Goal: Information Seeking & Learning: Learn about a topic

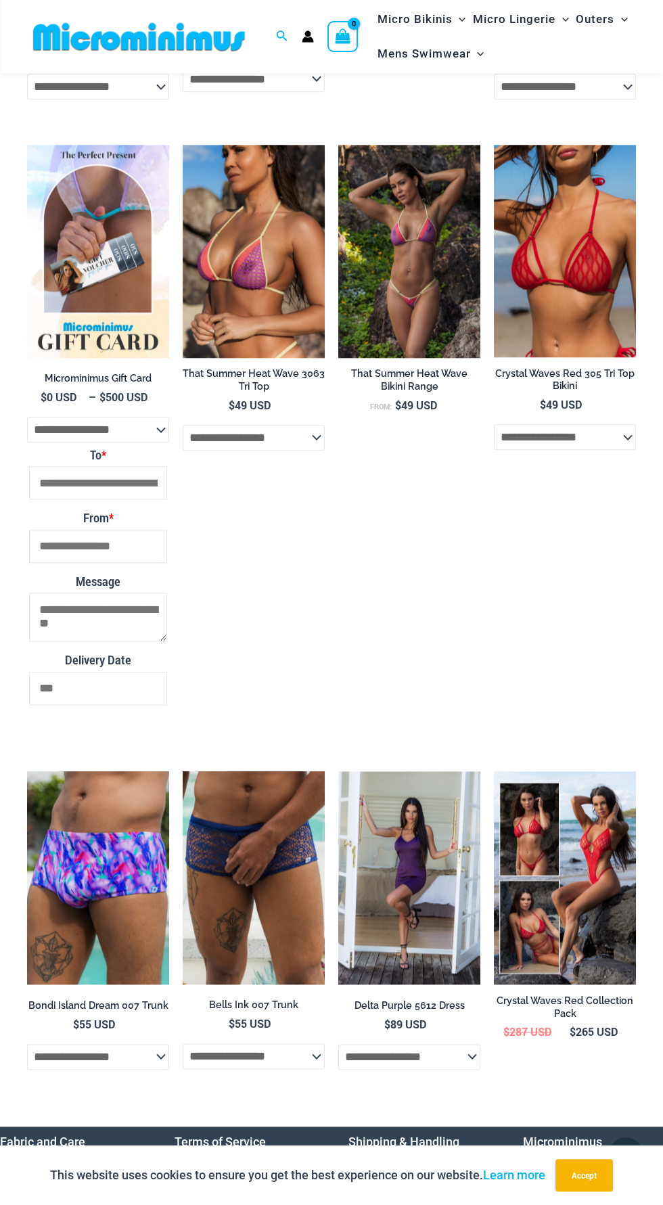
scroll to position [2128, 0]
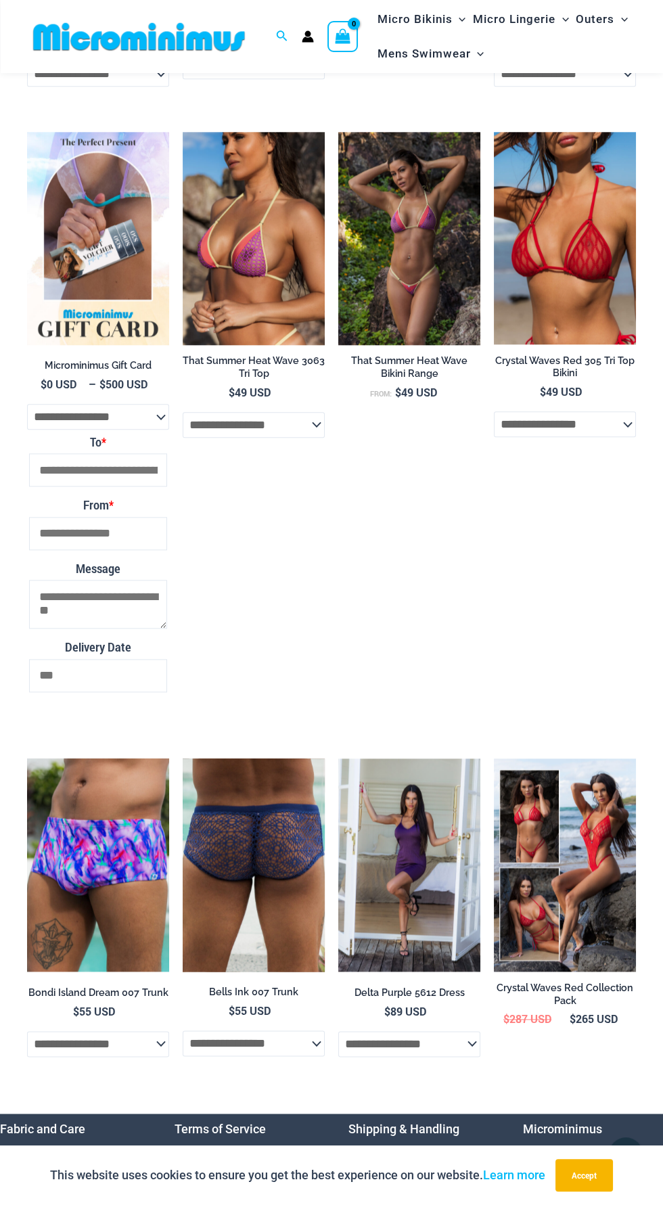
click at [269, 876] on img at bounding box center [254, 865] width 142 height 213
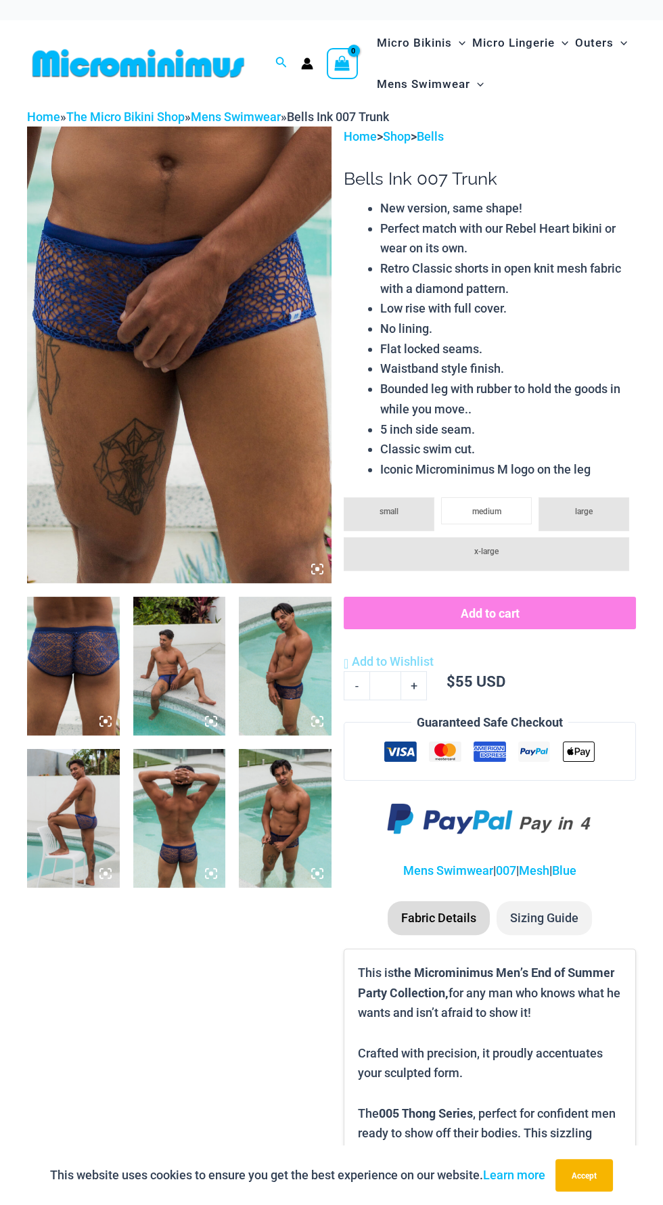
click at [238, 469] on img at bounding box center [179, 355] width 305 height 457
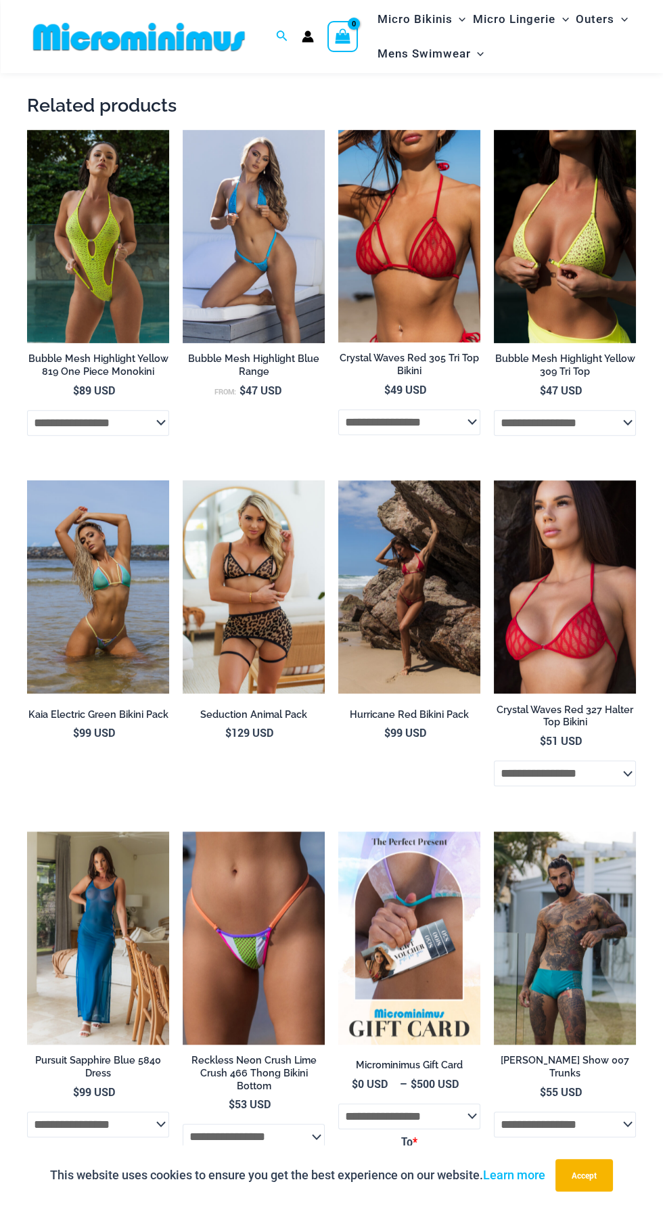
scroll to position [1068, 0]
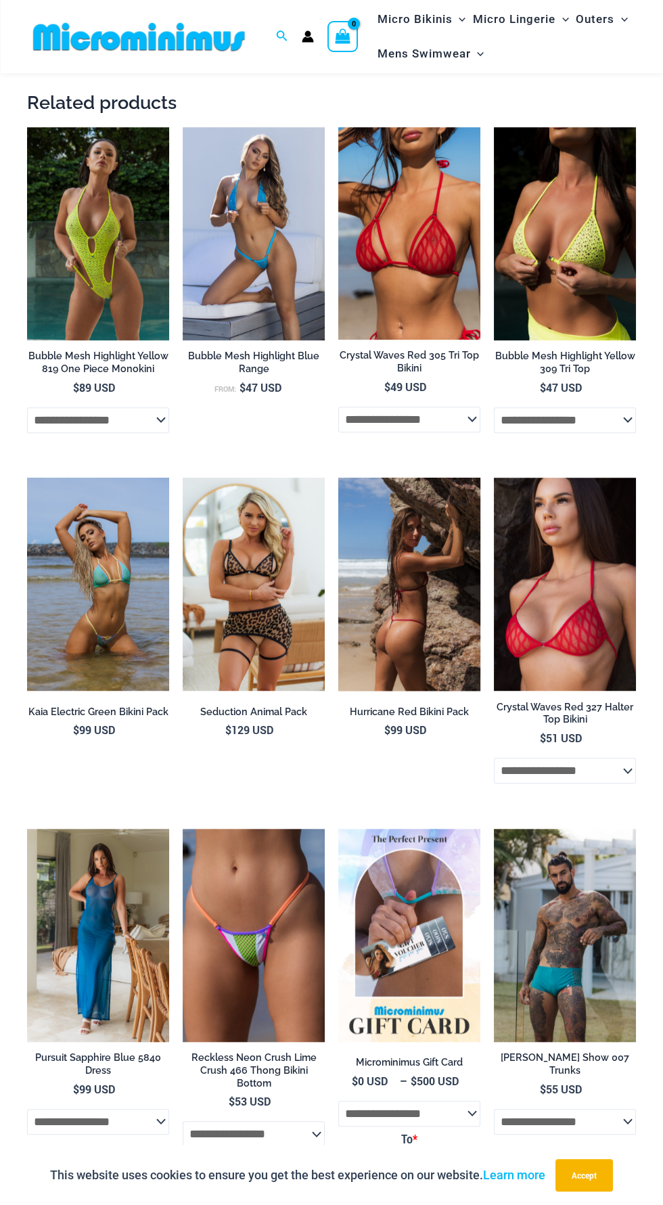
click at [440, 585] on img at bounding box center [409, 584] width 142 height 213
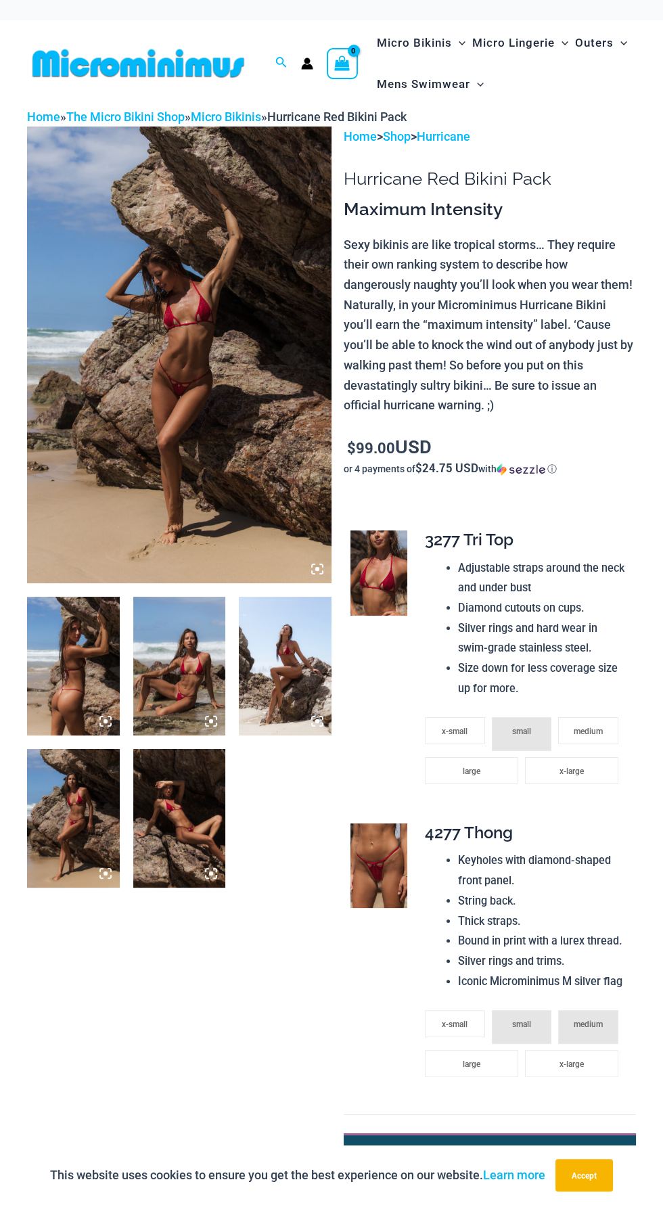
click at [253, 499] on img at bounding box center [179, 355] width 305 height 457
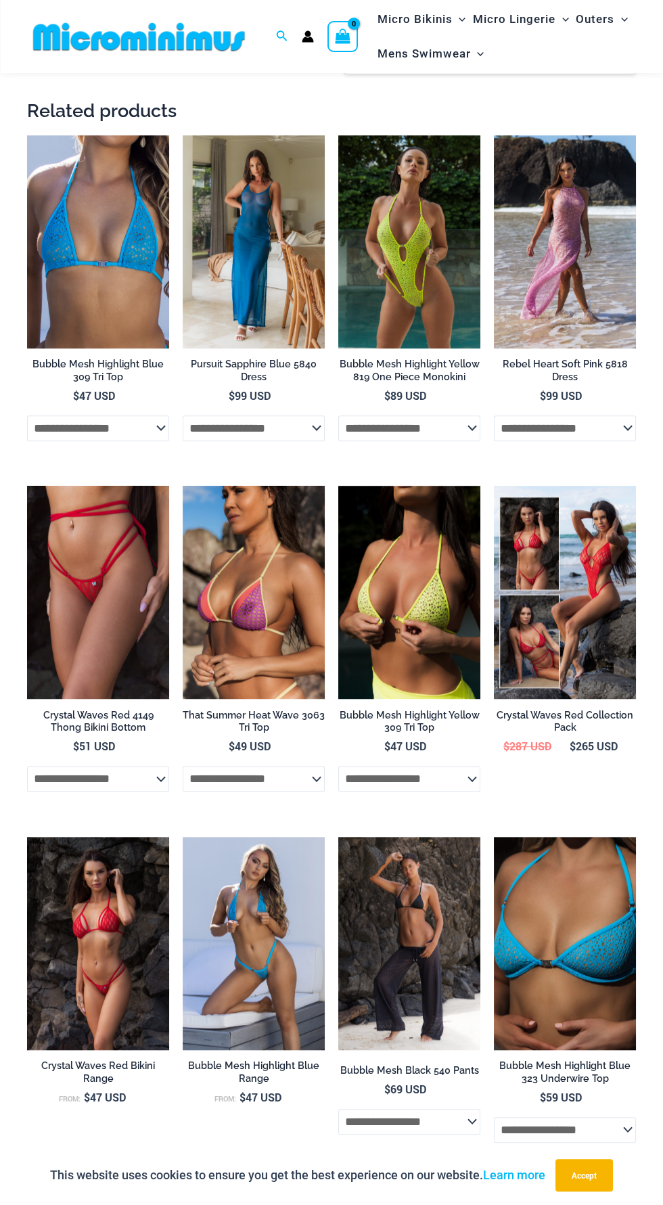
scroll to position [1068, 0]
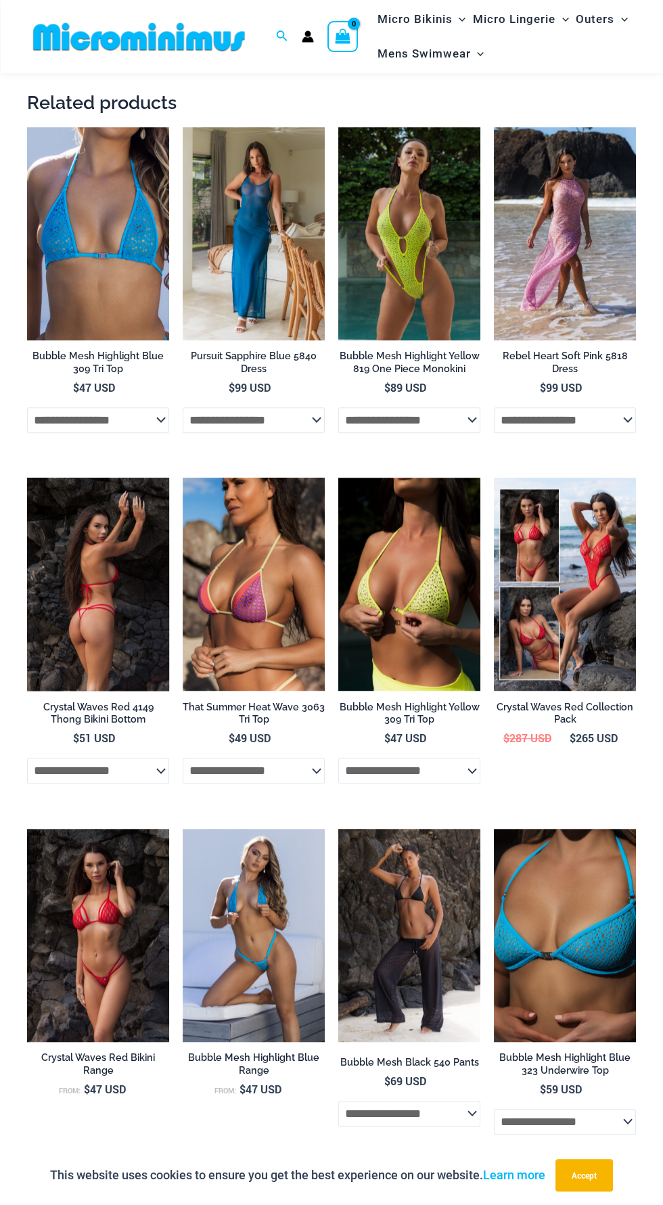
click at [118, 614] on img at bounding box center [98, 584] width 142 height 213
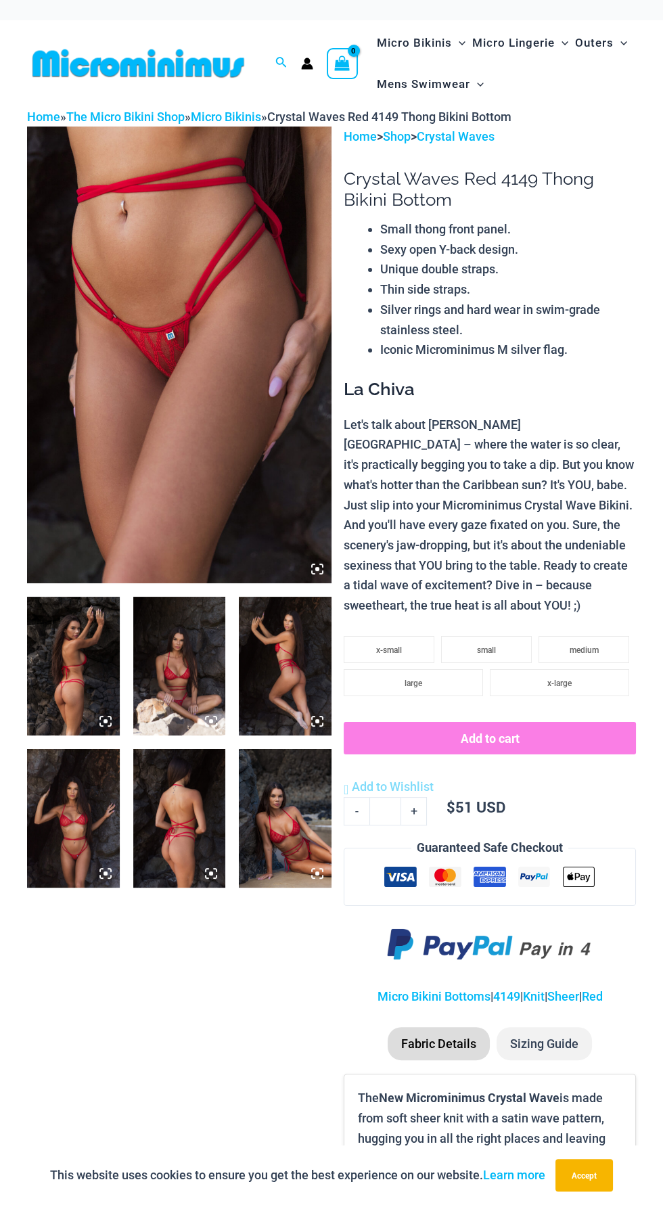
click at [210, 449] on img at bounding box center [179, 355] width 305 height 457
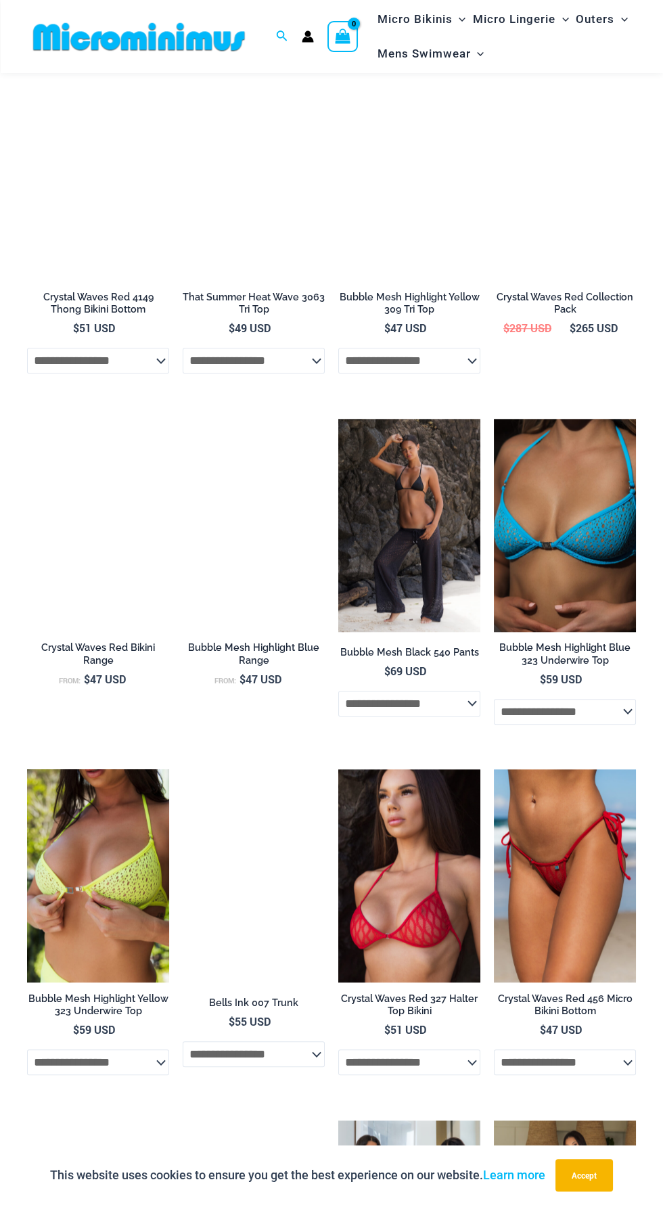
scroll to position [1493, 0]
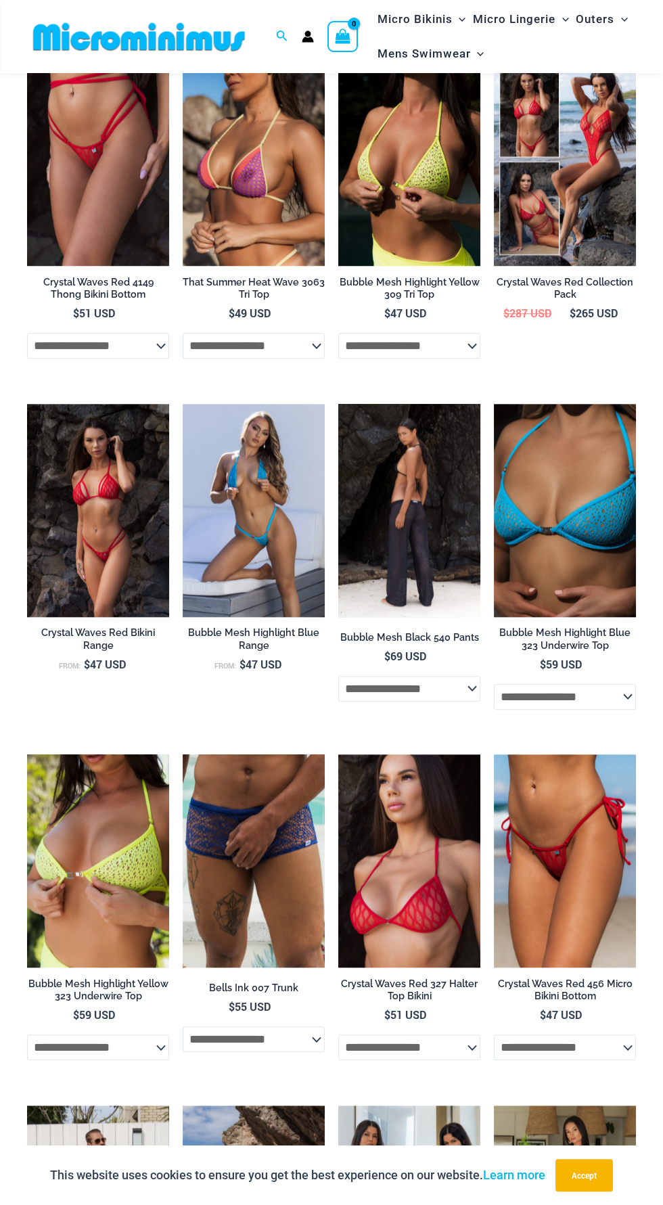
click at [412, 550] on img at bounding box center [409, 510] width 142 height 213
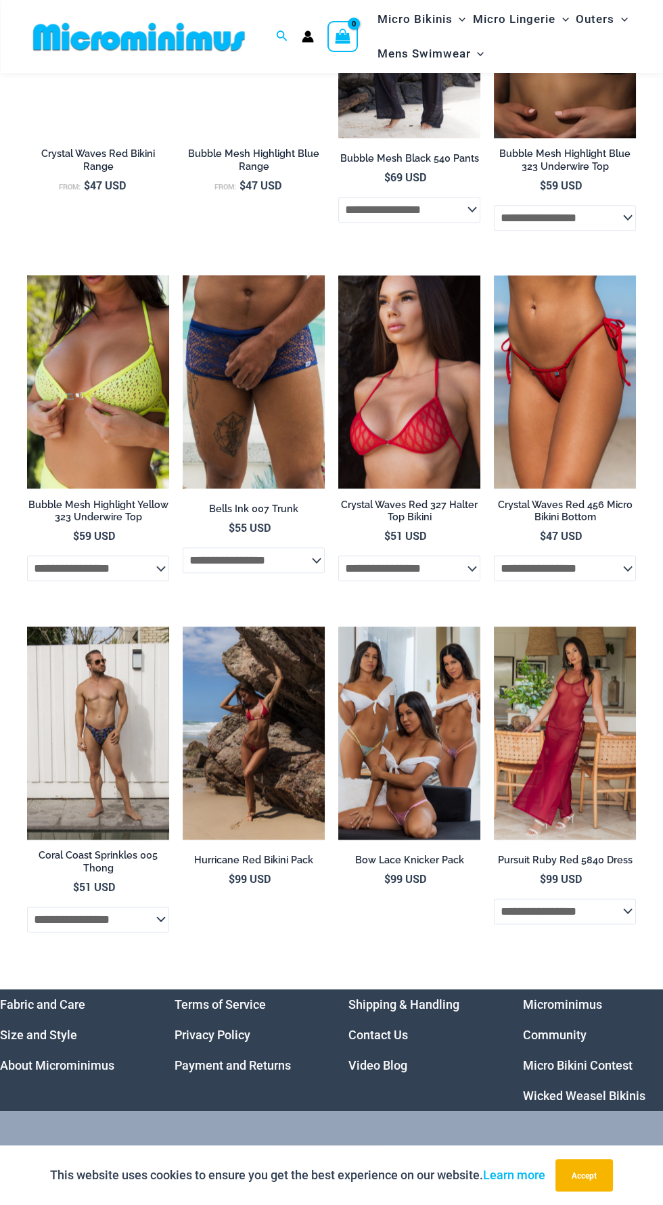
scroll to position [1973, 0]
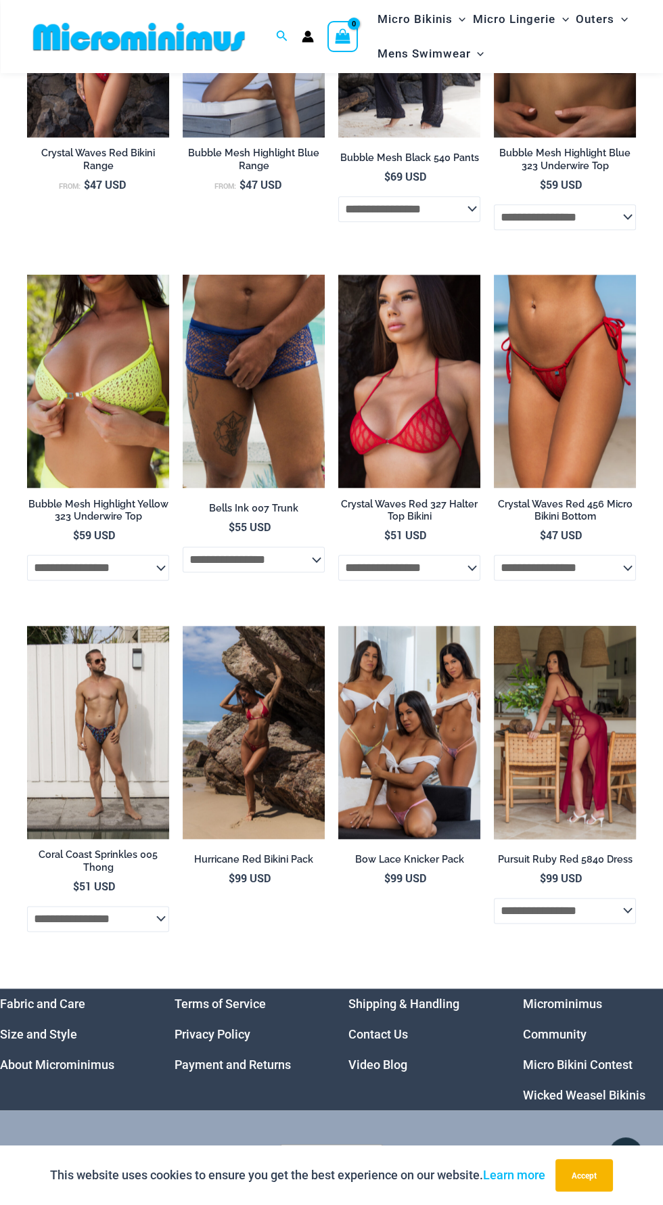
click at [615, 919] on select "**********" at bounding box center [565, 911] width 142 height 26
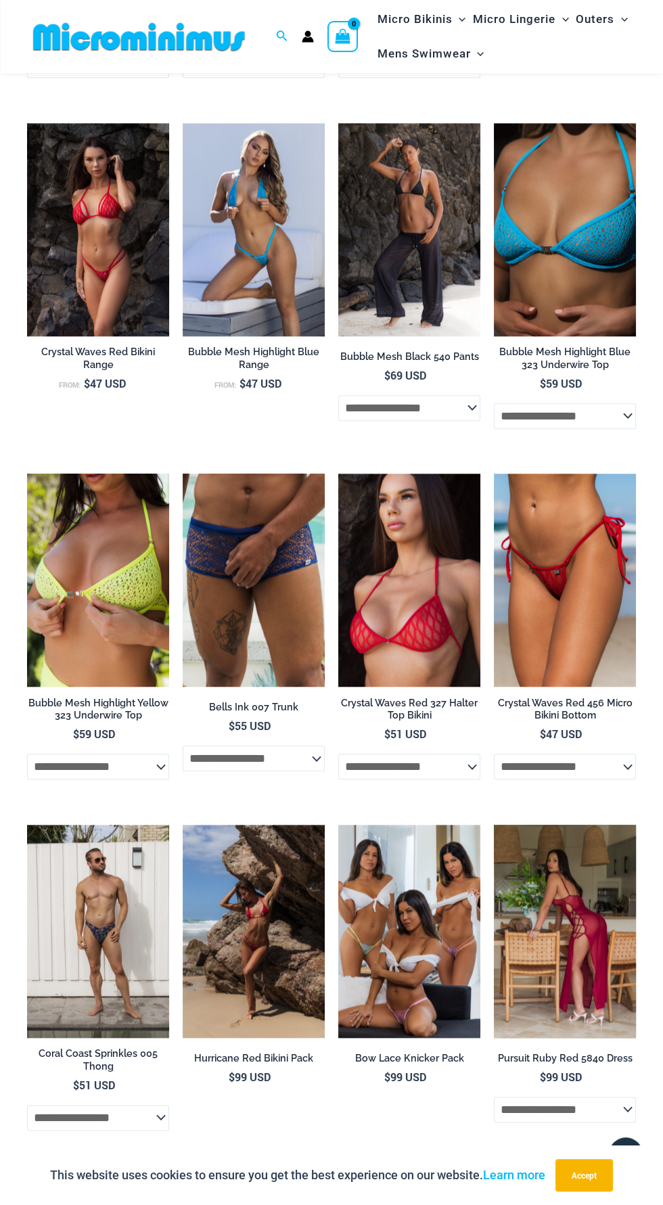
scroll to position [1769, 0]
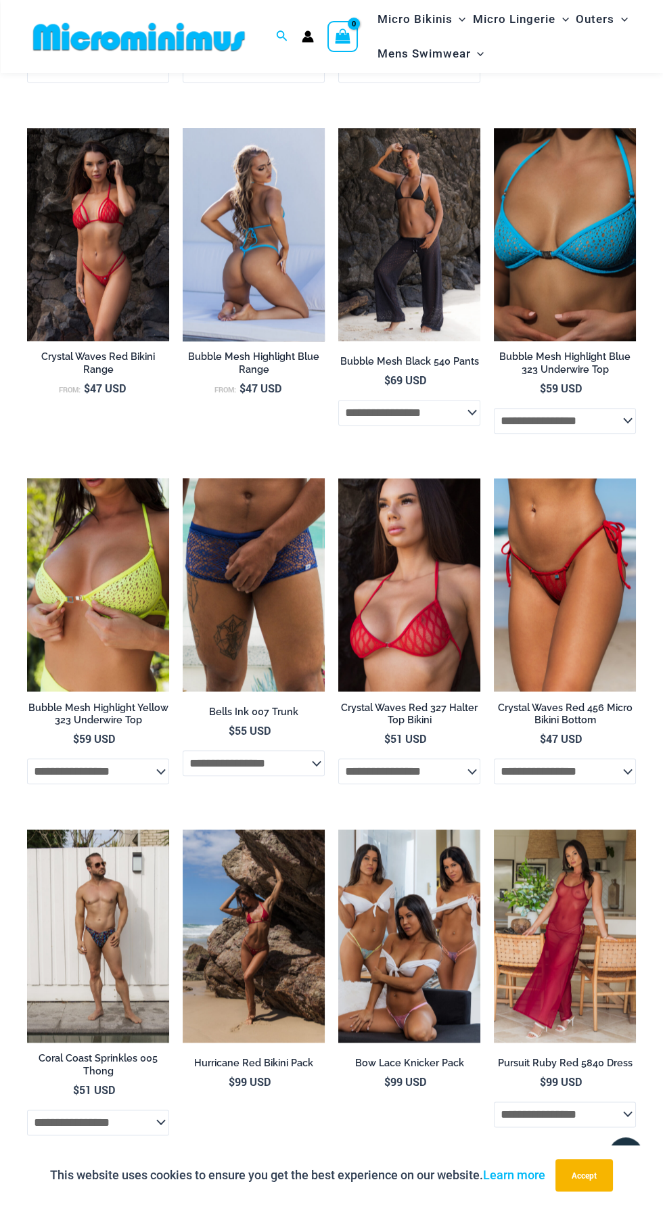
click at [258, 258] on img at bounding box center [254, 234] width 142 height 213
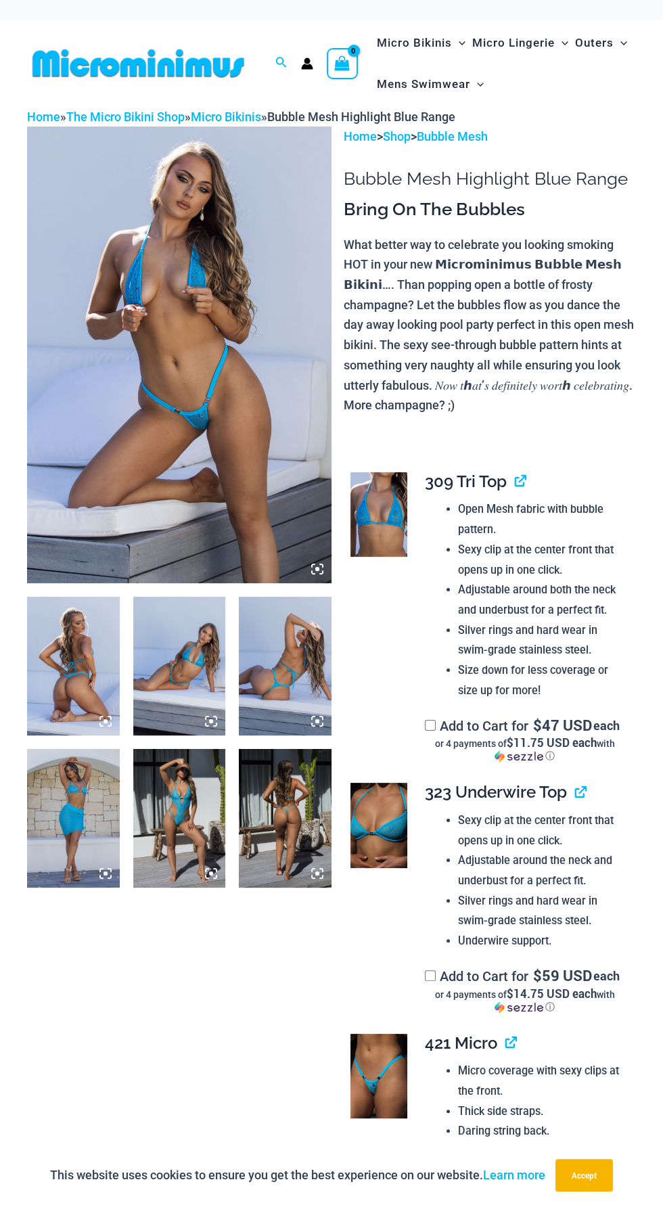
click at [218, 442] on img at bounding box center [179, 355] width 305 height 457
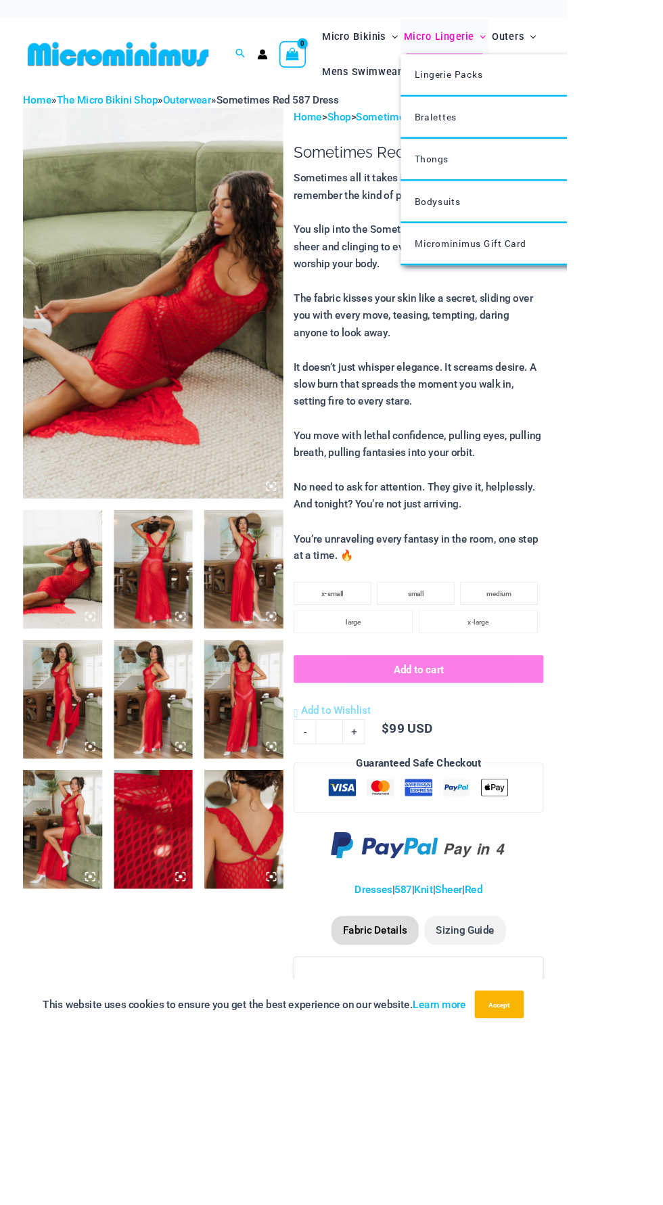
click at [566, 43] on icon "Menu Toggle" at bounding box center [565, 43] width 7 height 7
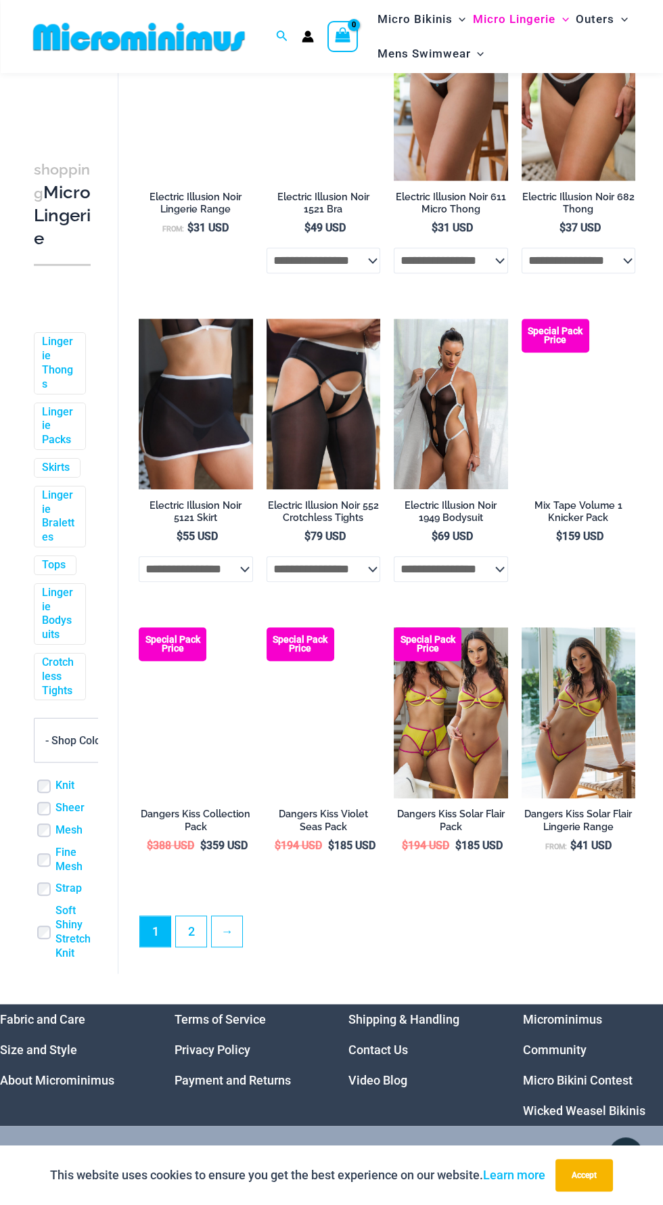
scroll to position [1857, 0]
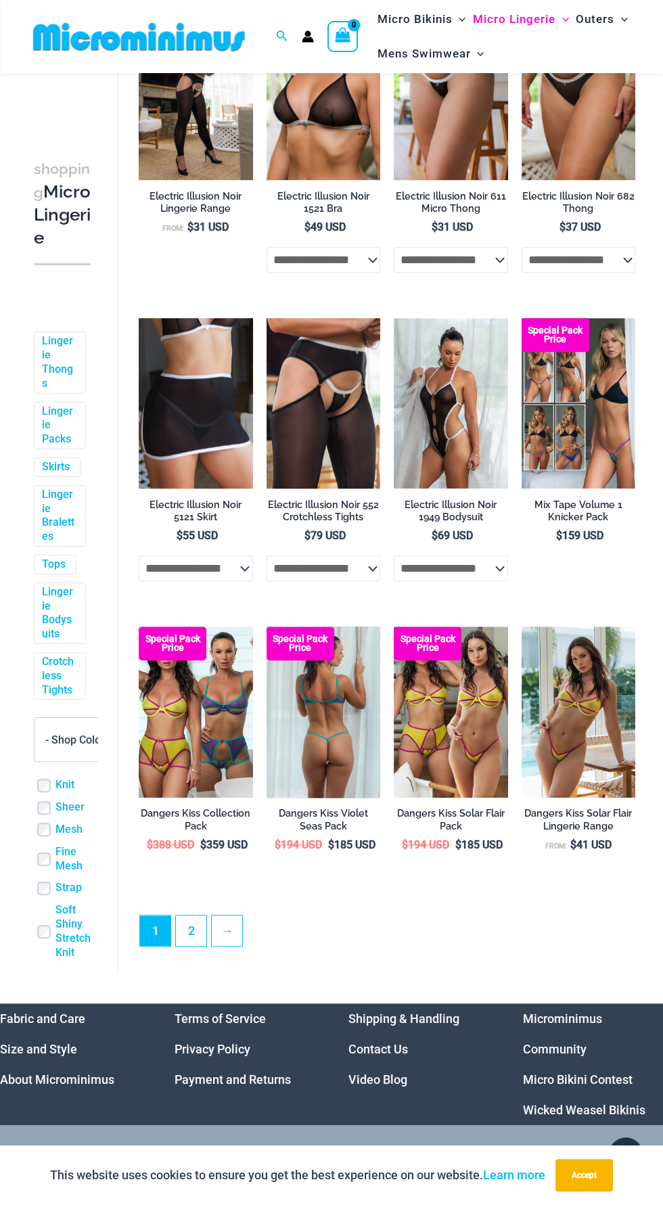
click at [322, 738] on img at bounding box center [324, 712] width 114 height 171
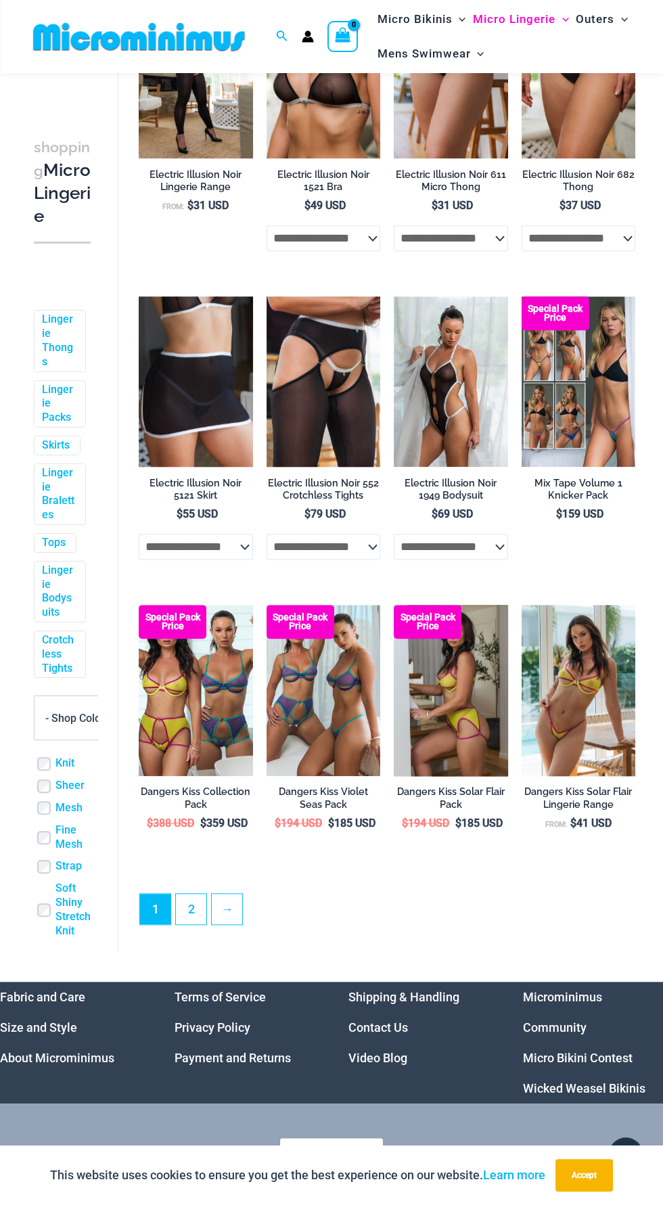
click at [479, 736] on img at bounding box center [451, 690] width 114 height 171
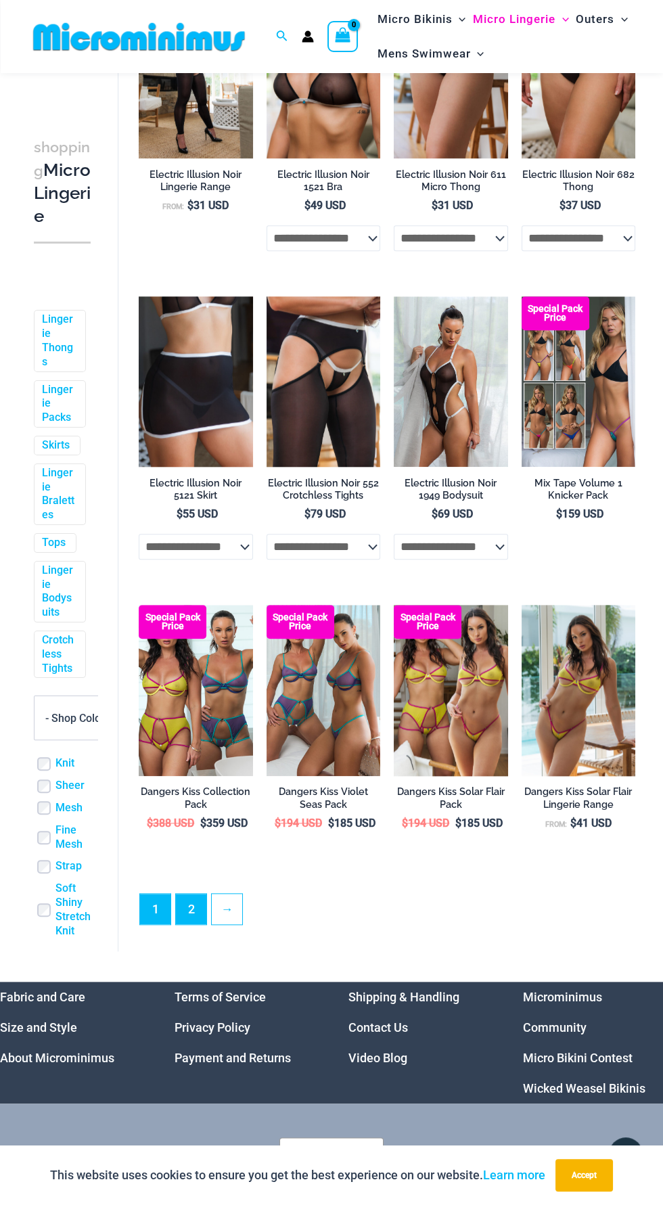
click at [190, 919] on link "2" at bounding box center [191, 909] width 30 height 30
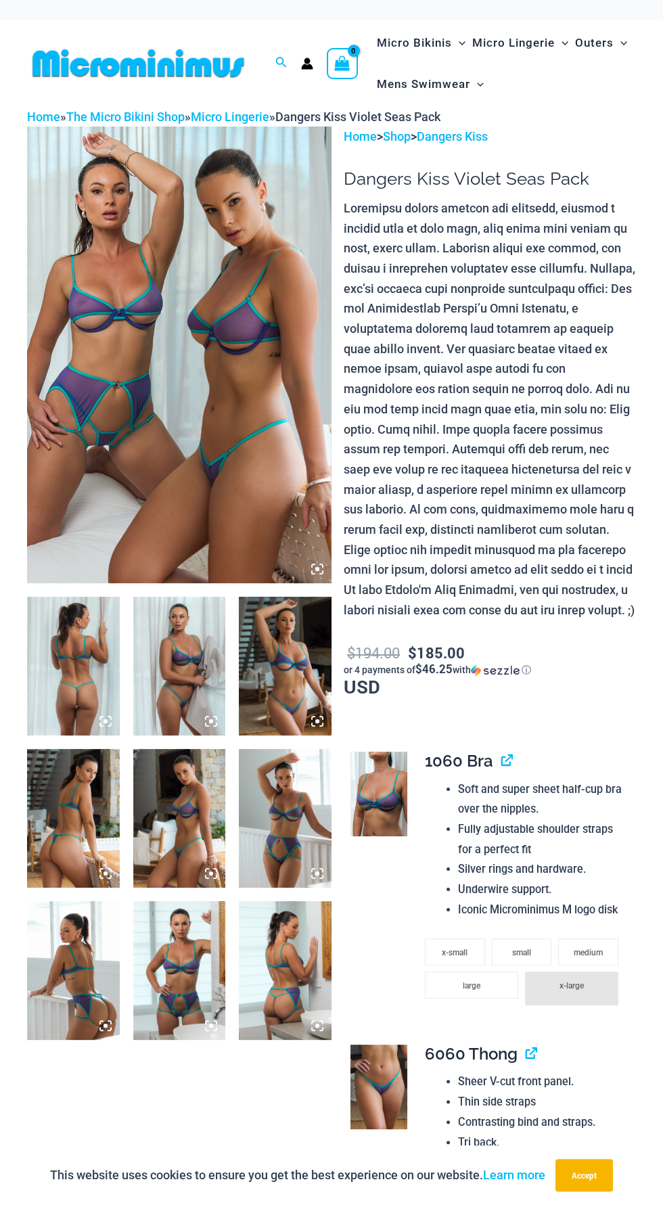
click at [224, 499] on img at bounding box center [179, 355] width 305 height 457
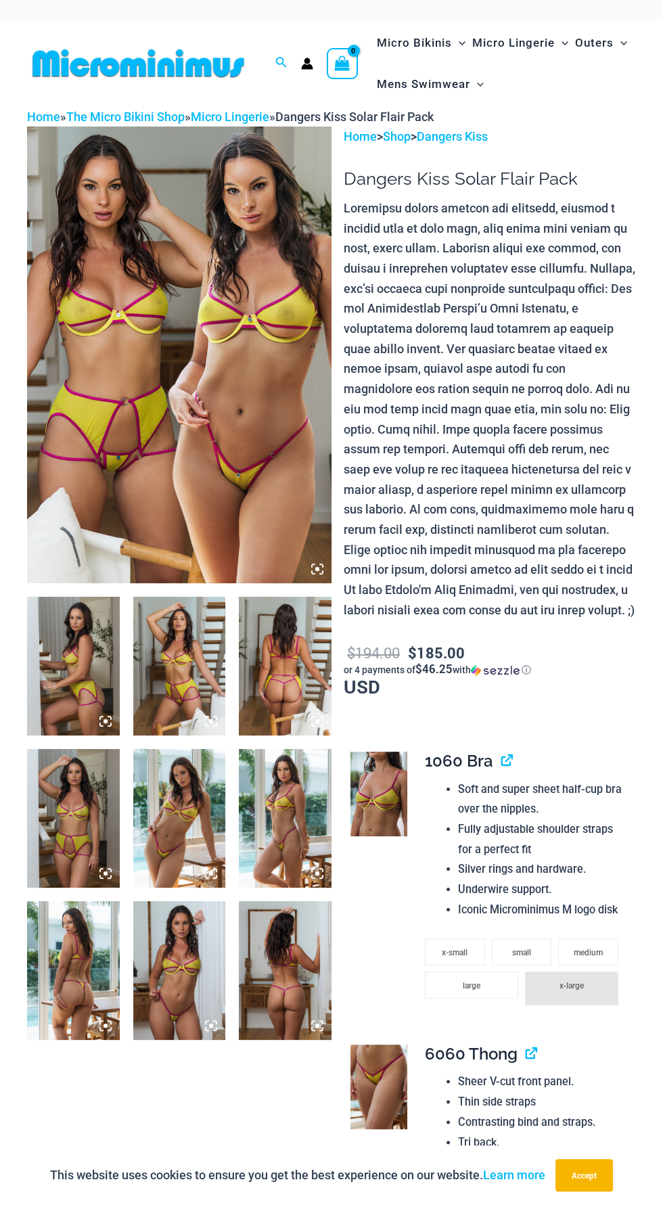
click at [259, 478] on img at bounding box center [179, 355] width 305 height 457
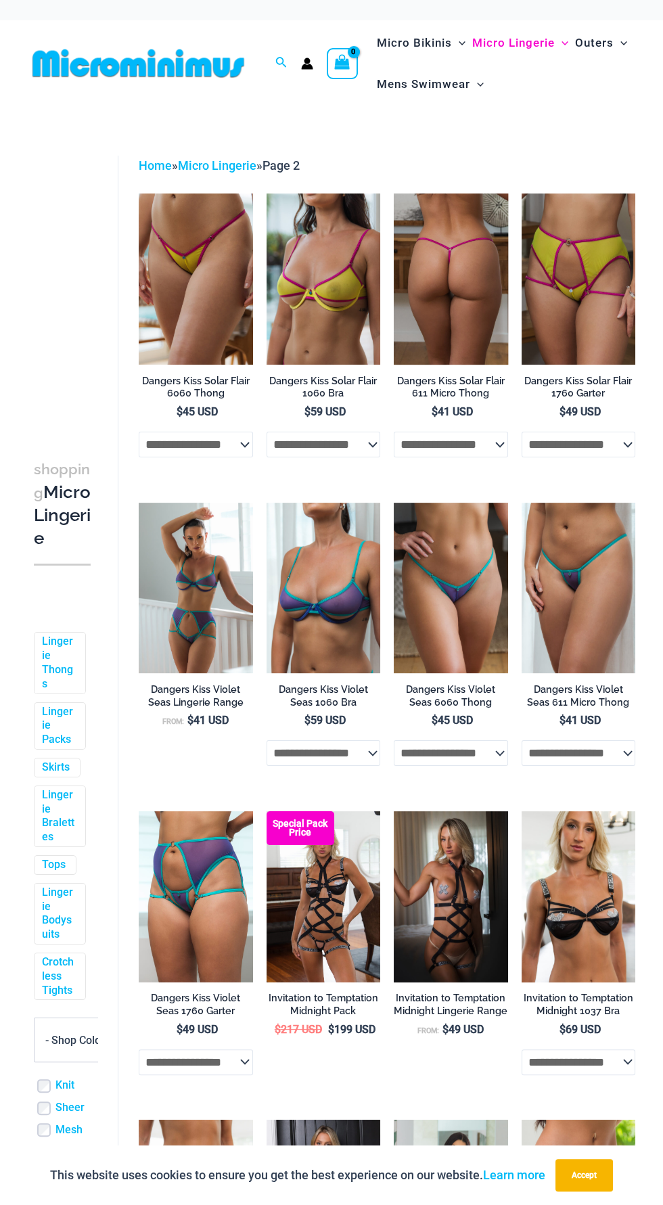
click at [476, 305] on img at bounding box center [451, 279] width 114 height 171
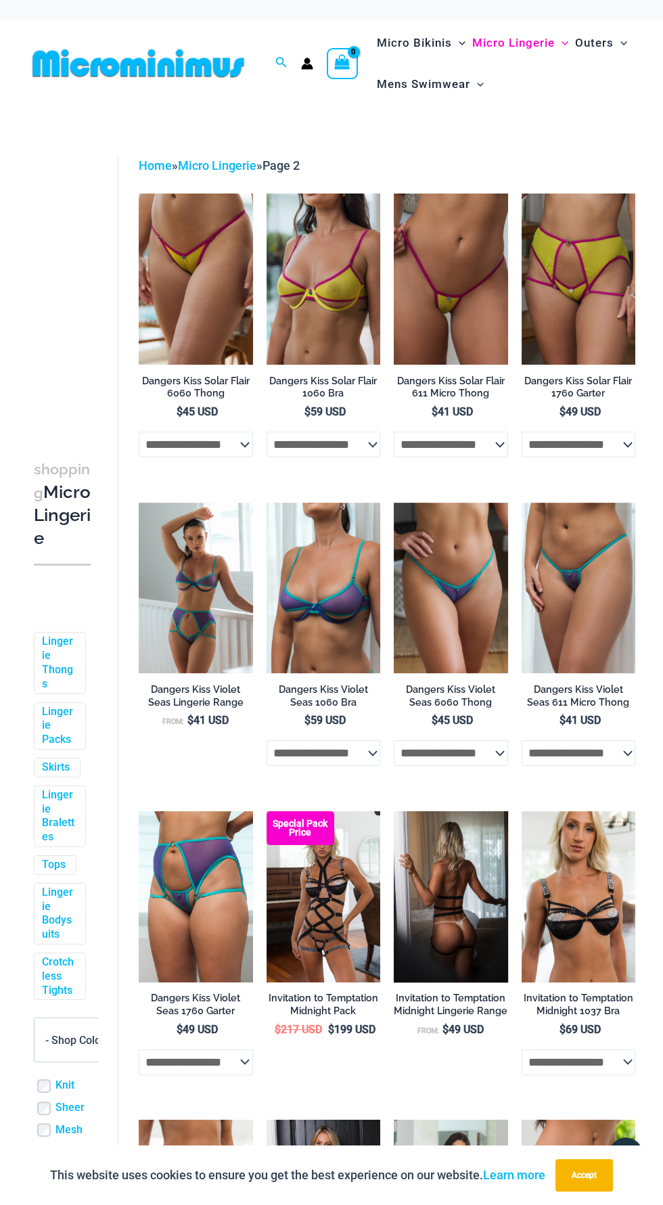
click at [470, 914] on img at bounding box center [451, 896] width 114 height 171
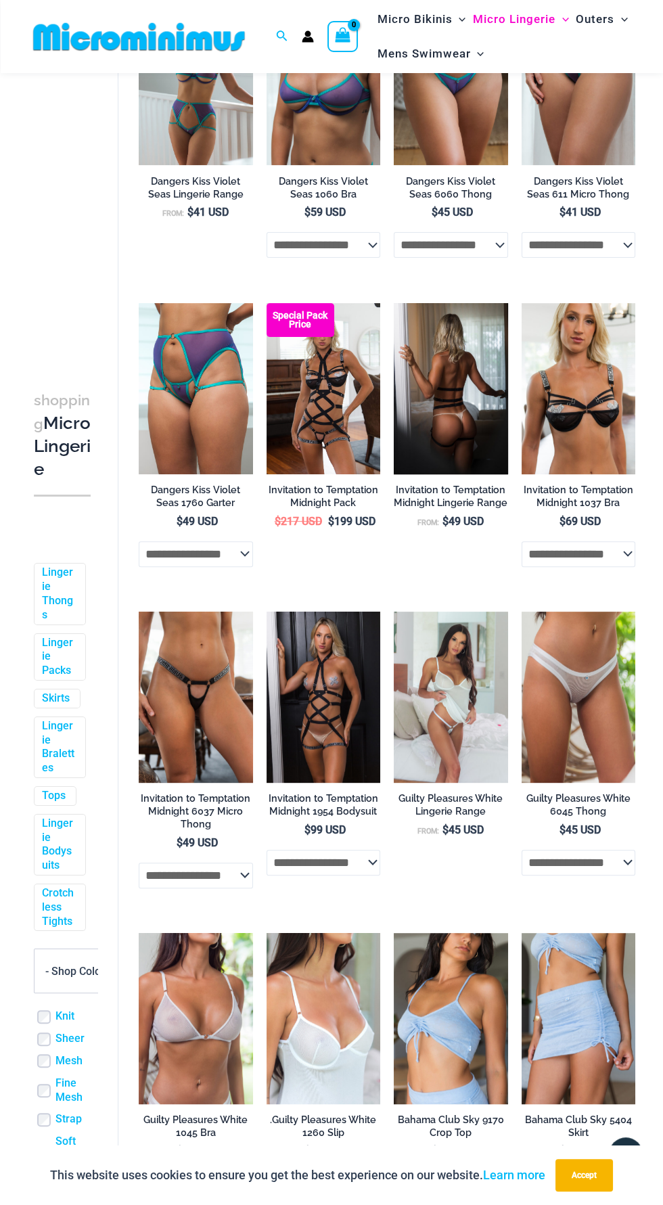
scroll to position [495, 0]
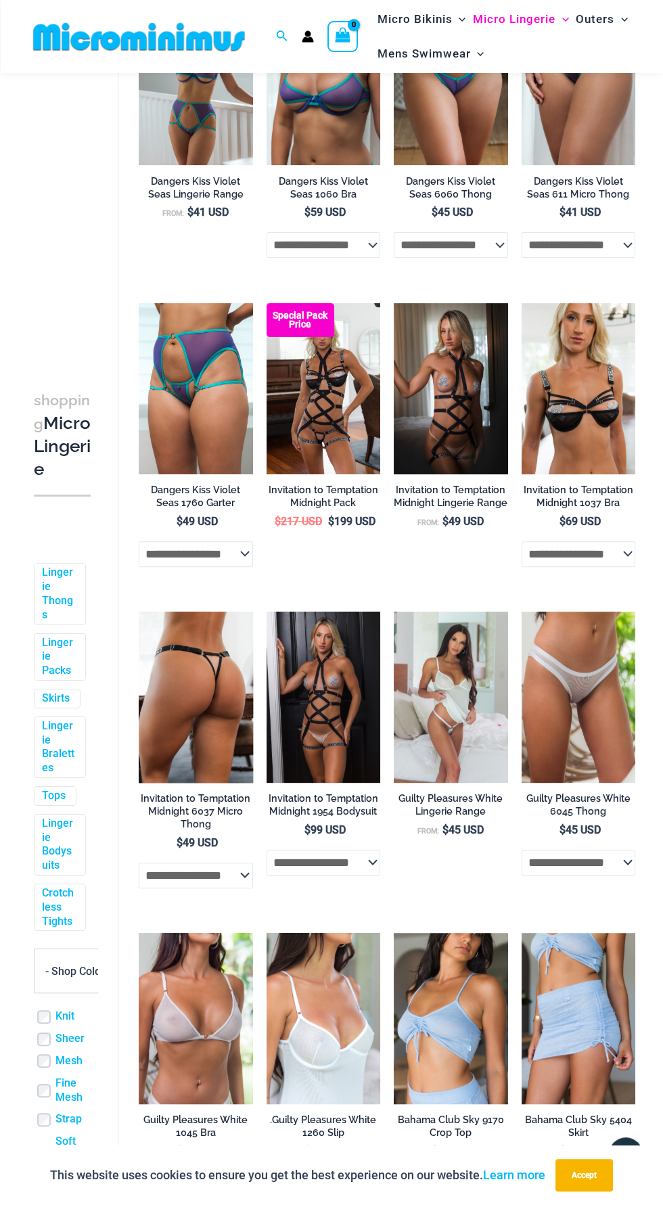
click at [208, 699] on img at bounding box center [196, 697] width 114 height 171
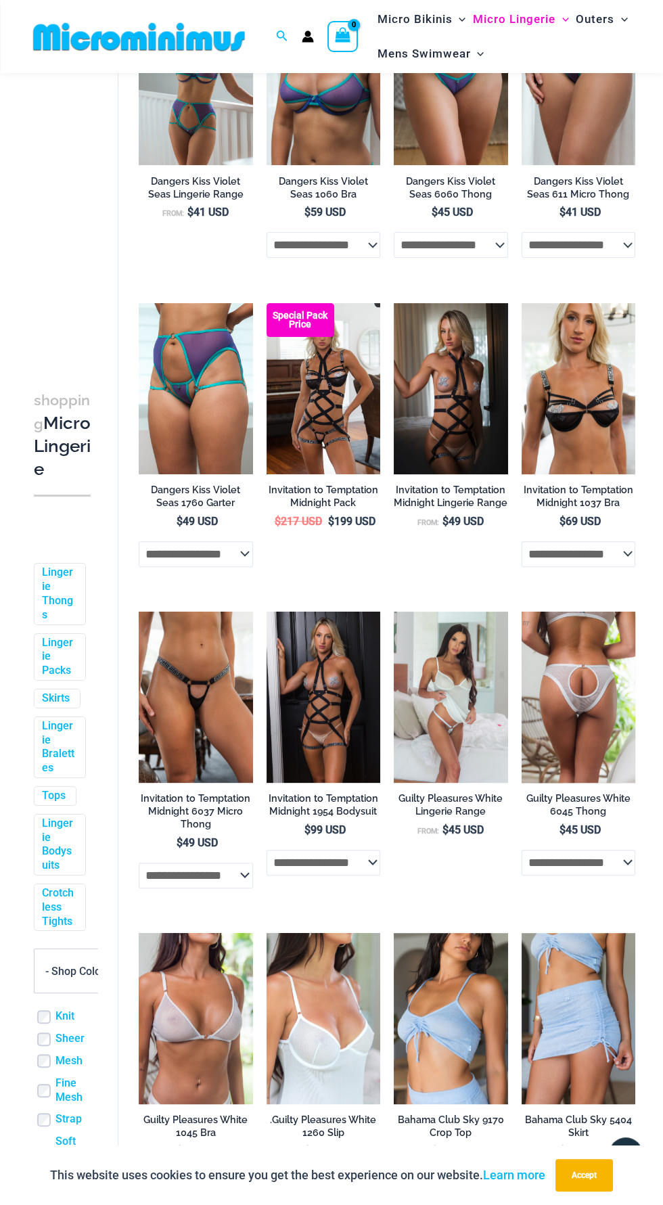
click at [589, 715] on img at bounding box center [579, 697] width 114 height 171
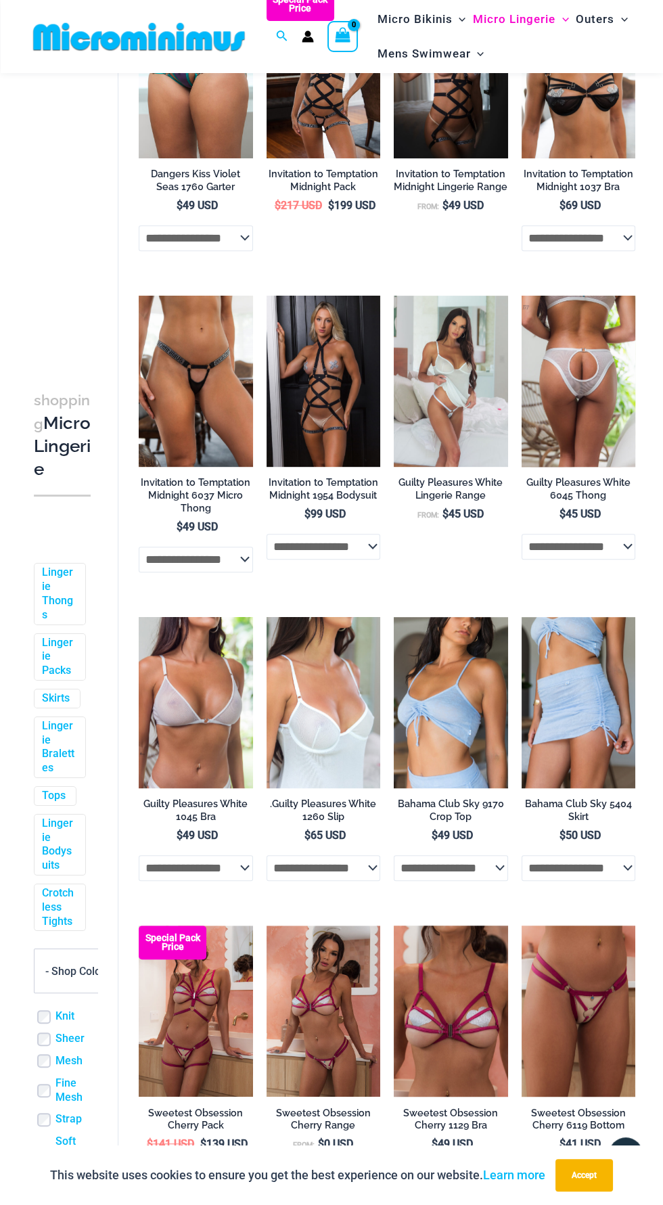
scroll to position [805, 0]
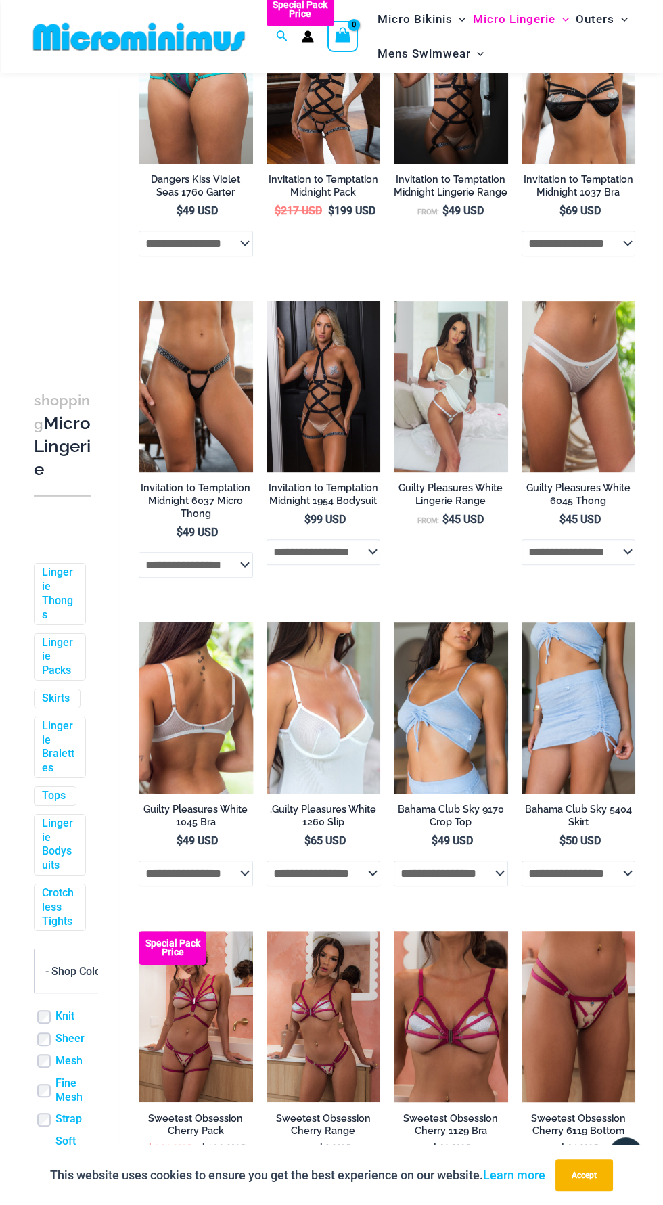
click at [219, 735] on img at bounding box center [196, 708] width 114 height 171
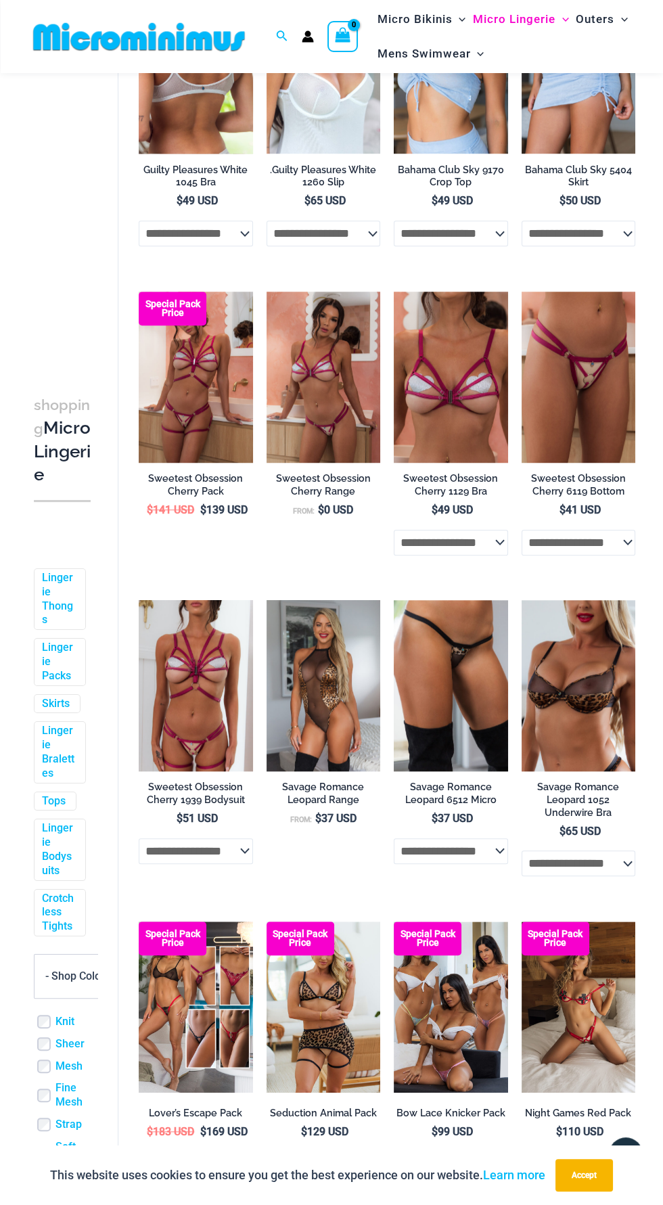
scroll to position [1750, 0]
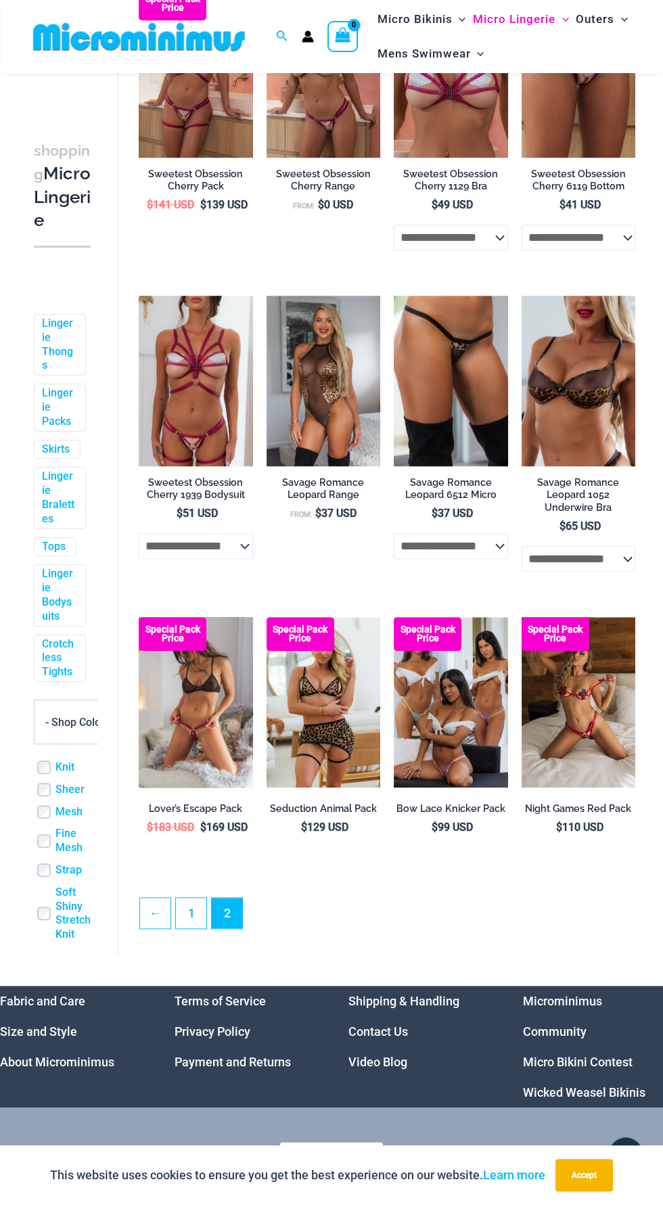
click at [211, 735] on img at bounding box center [196, 702] width 114 height 171
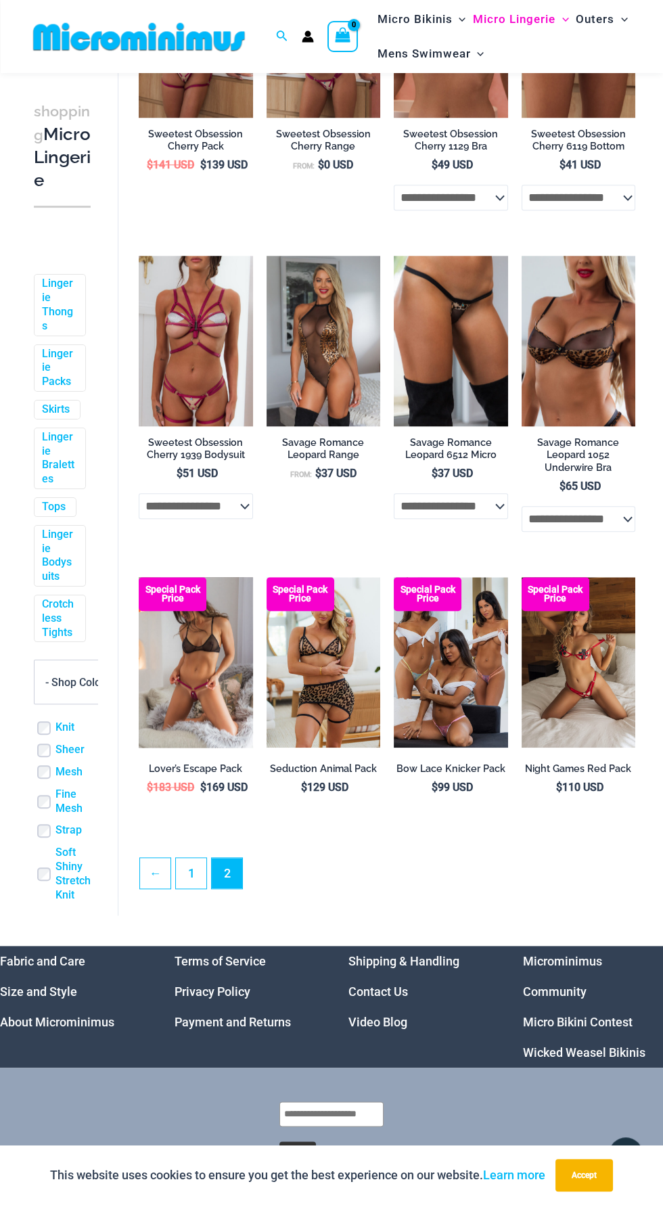
scroll to position [1806, 0]
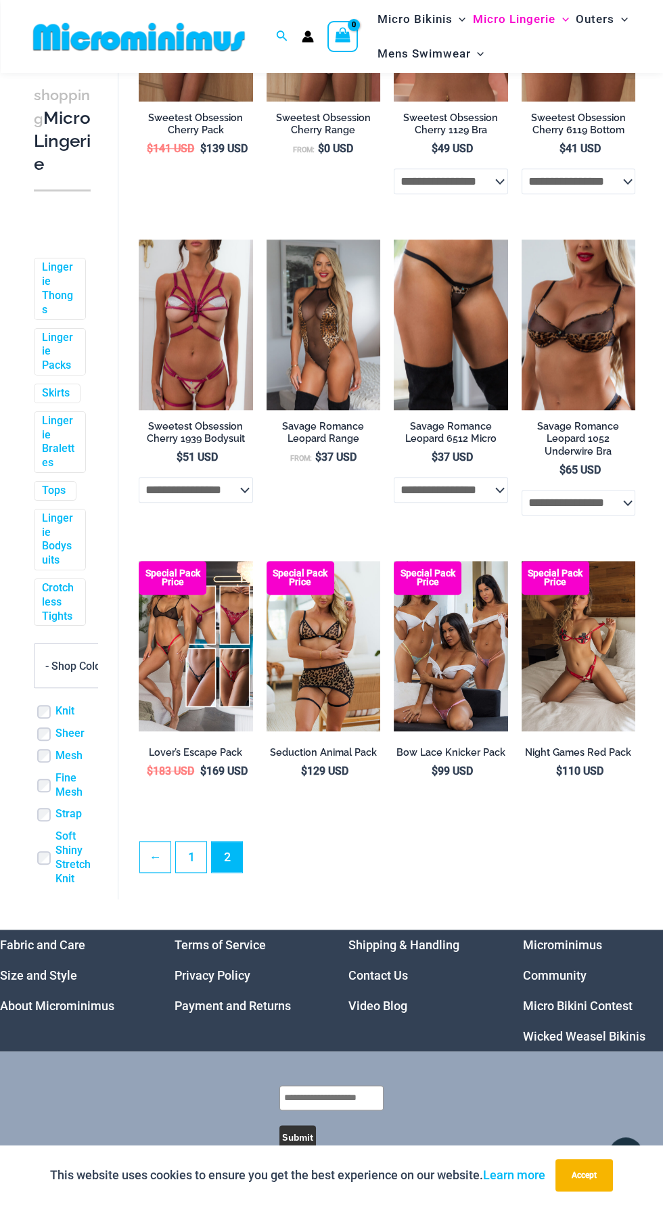
click at [231, 872] on span "2" at bounding box center [227, 857] width 30 height 30
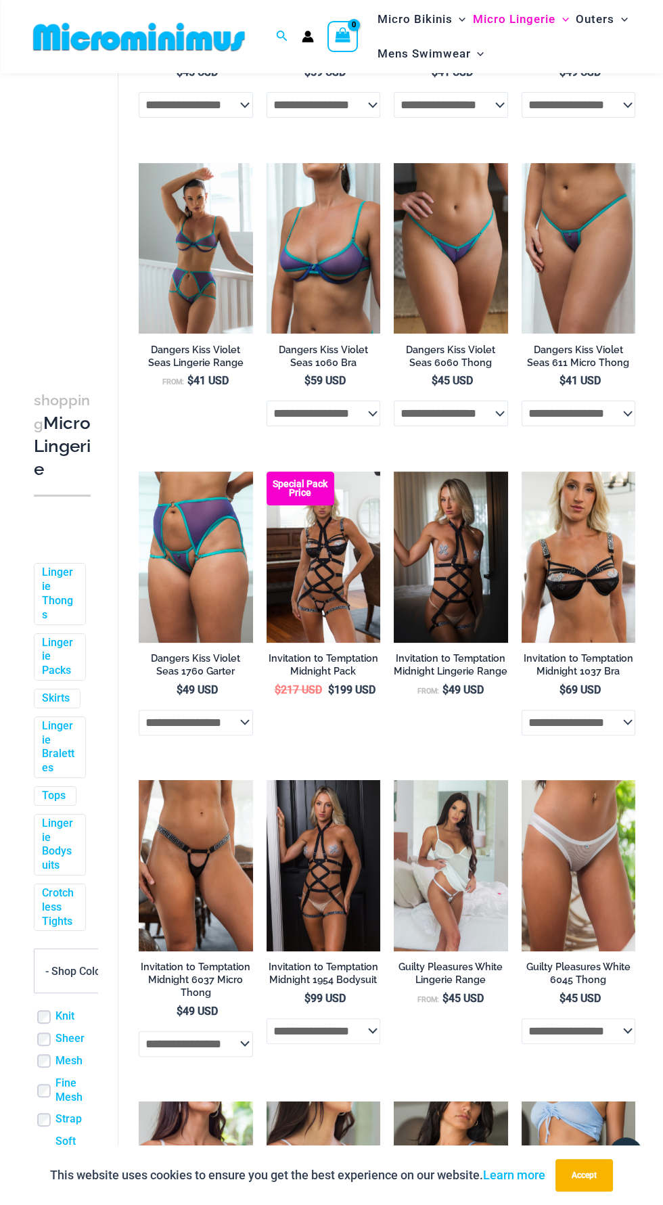
scroll to position [0, 0]
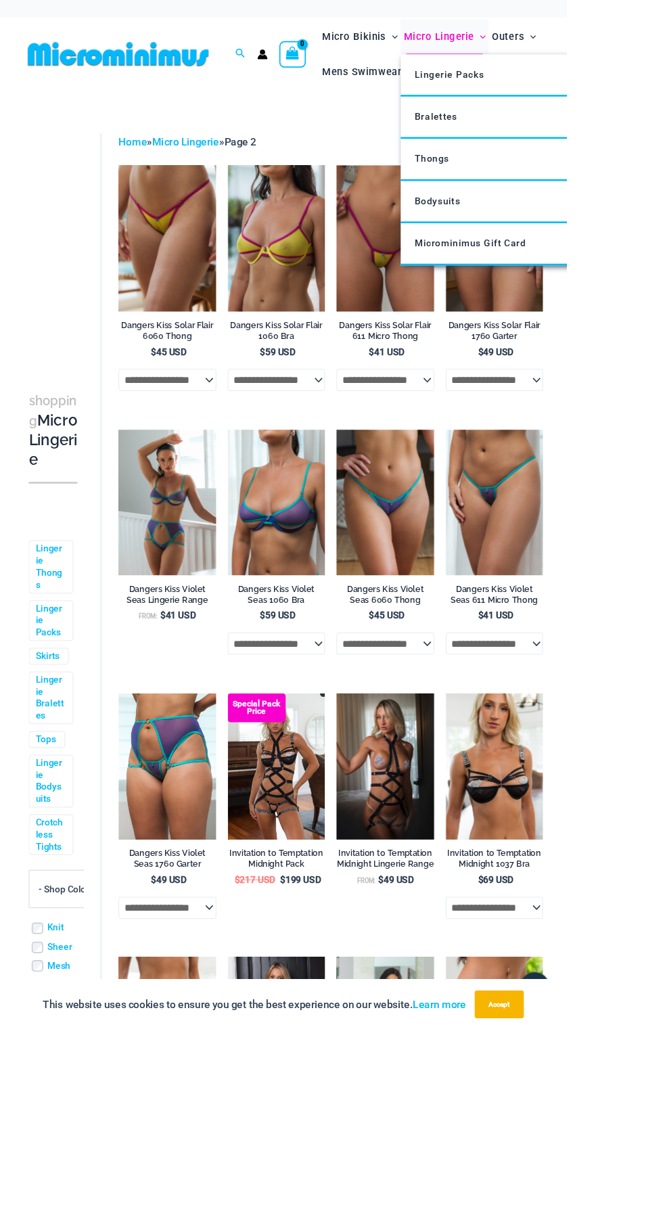
click at [561, 43] on span "Menu Toggle" at bounding box center [562, 43] width 14 height 14
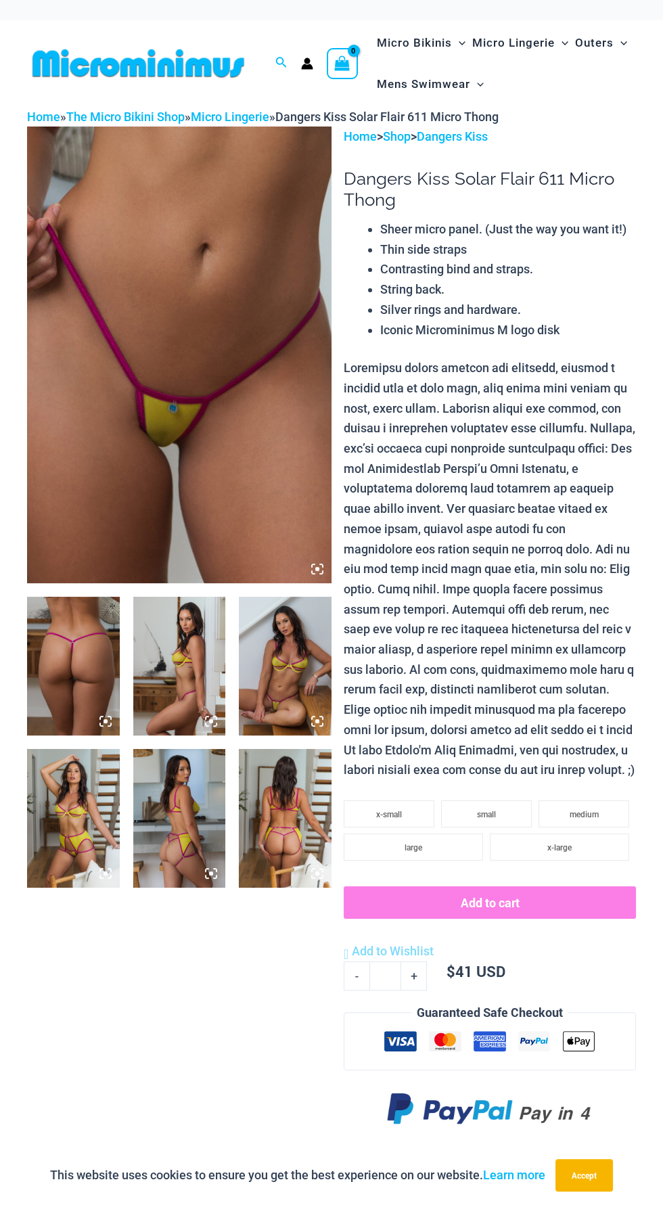
click at [254, 533] on img at bounding box center [179, 355] width 305 height 457
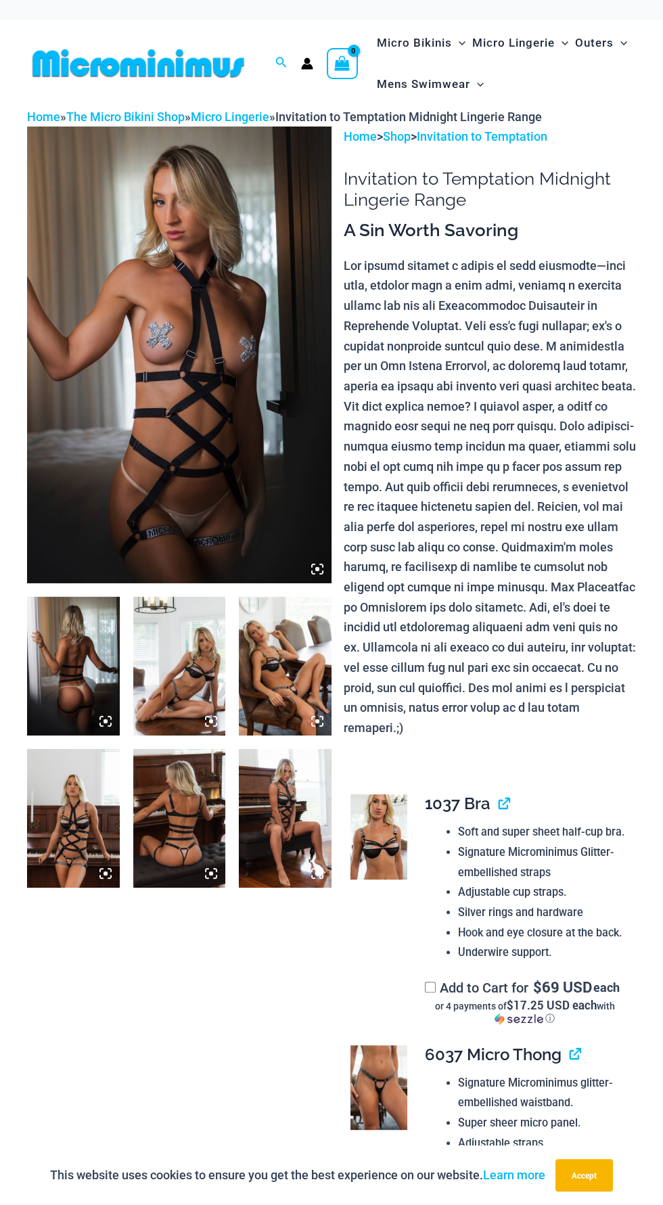
click at [248, 480] on img at bounding box center [179, 355] width 305 height 457
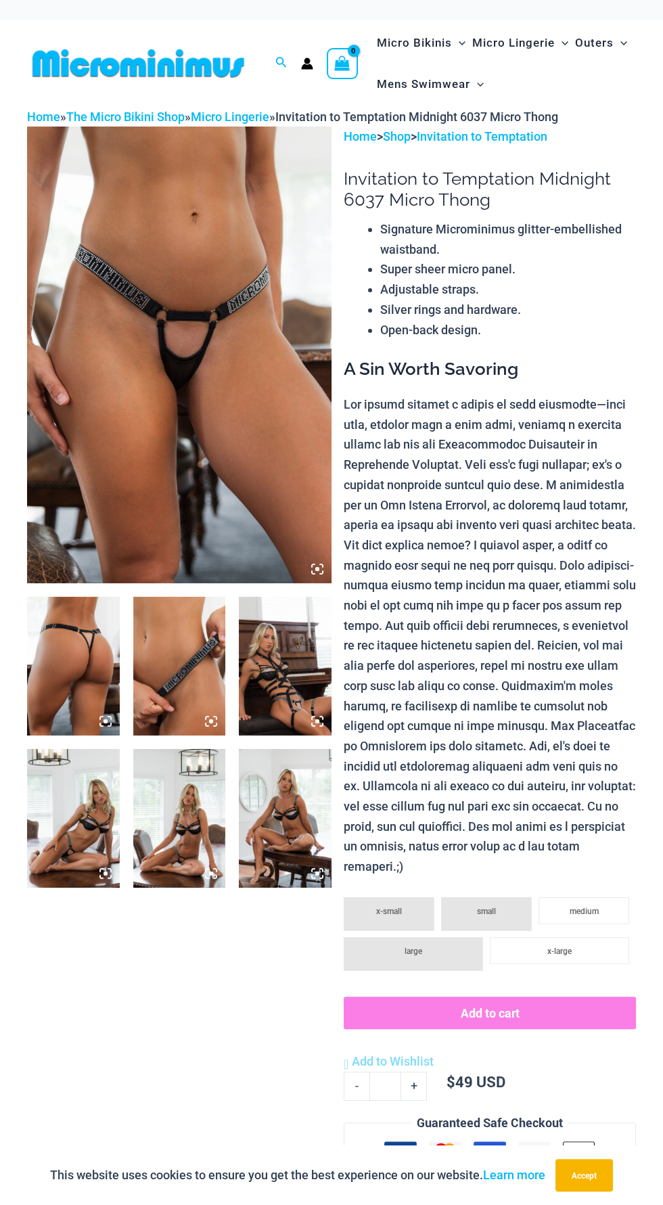
click at [226, 445] on img at bounding box center [179, 355] width 305 height 457
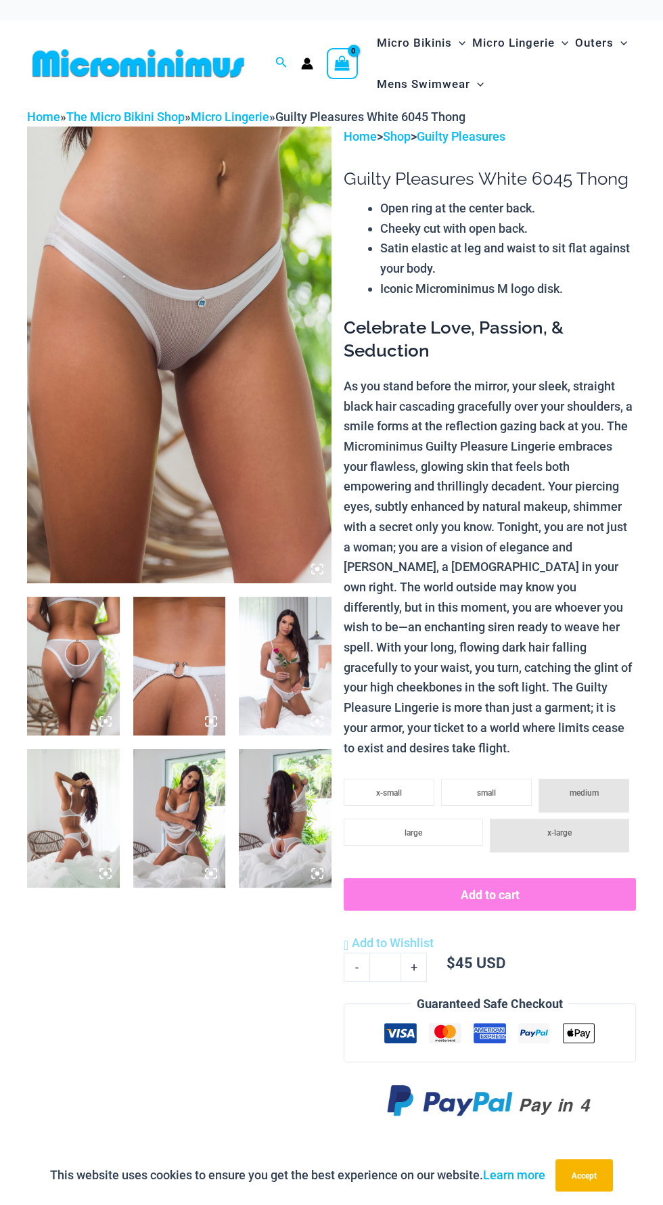
click at [221, 466] on img at bounding box center [179, 355] width 305 height 457
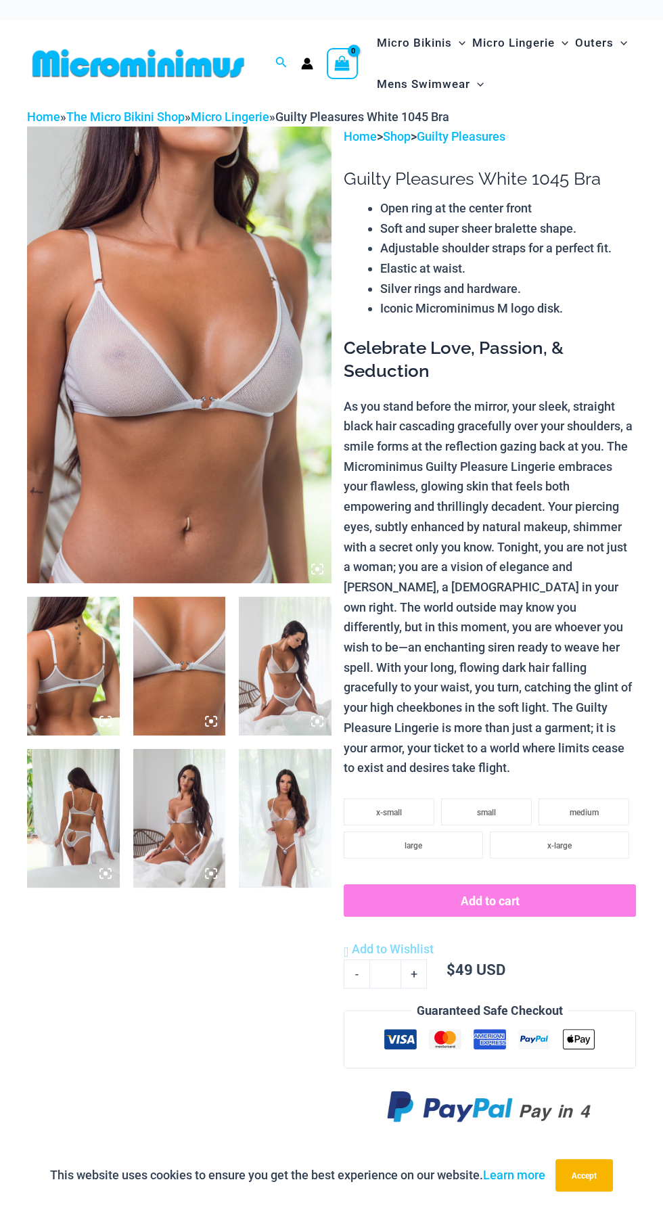
click at [244, 447] on img at bounding box center [179, 355] width 305 height 457
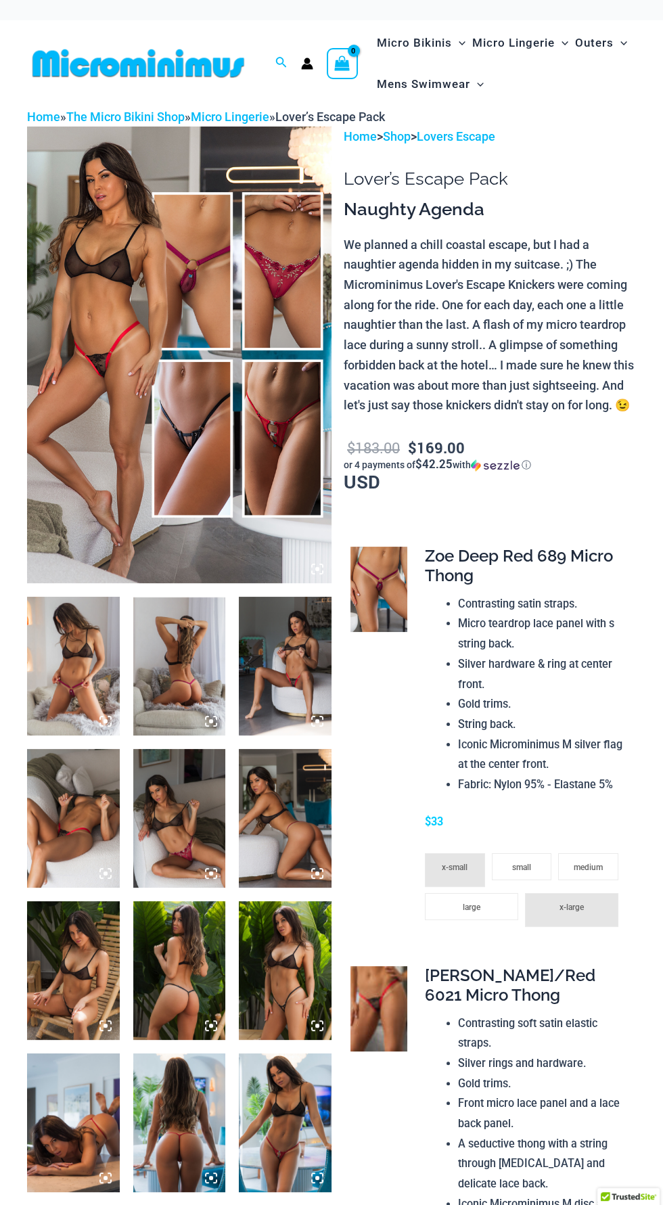
click at [143, 403] on img at bounding box center [179, 355] width 305 height 457
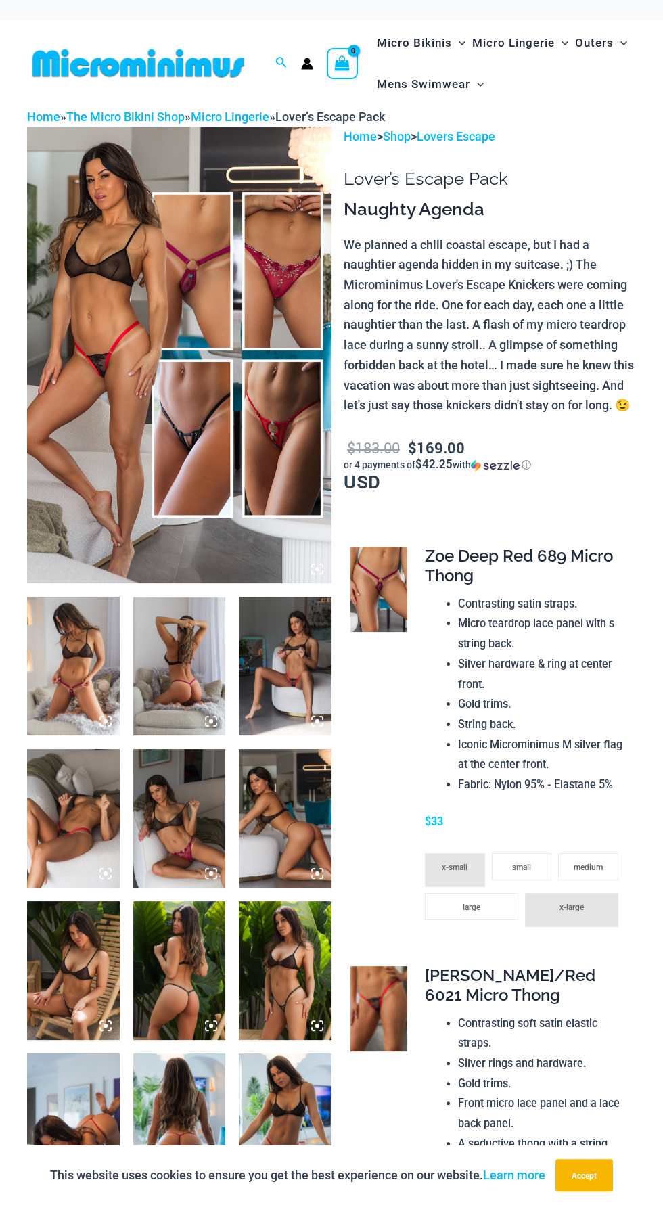
click at [185, 334] on img at bounding box center [179, 355] width 305 height 457
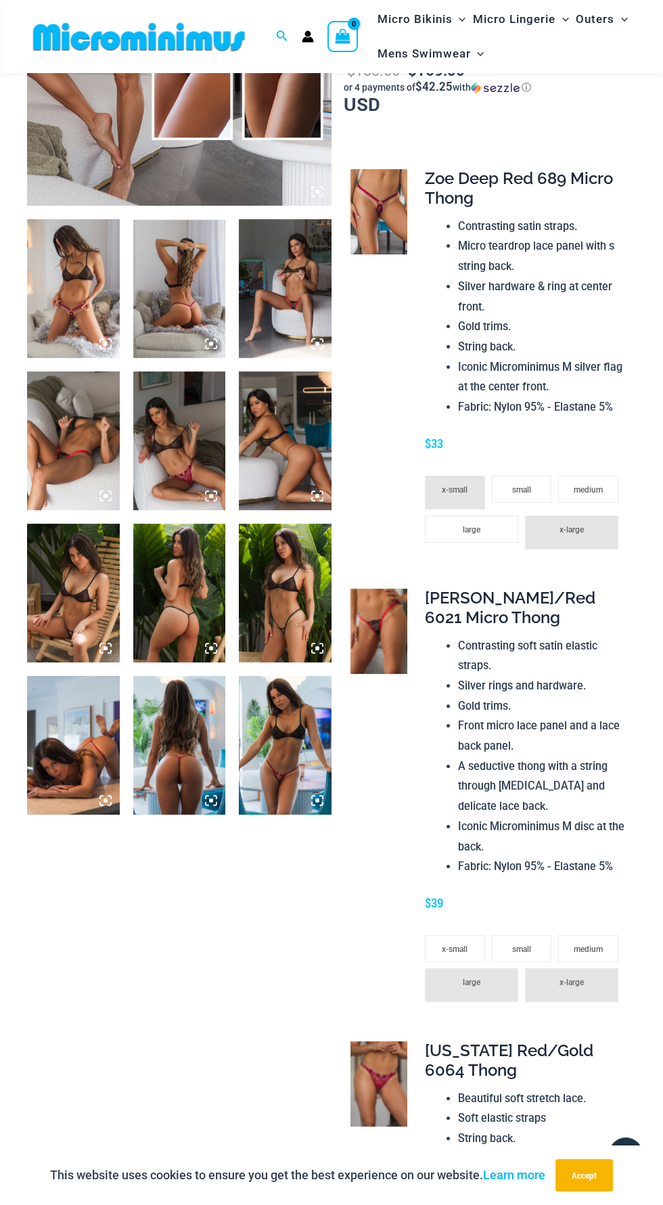
scroll to position [357, 0]
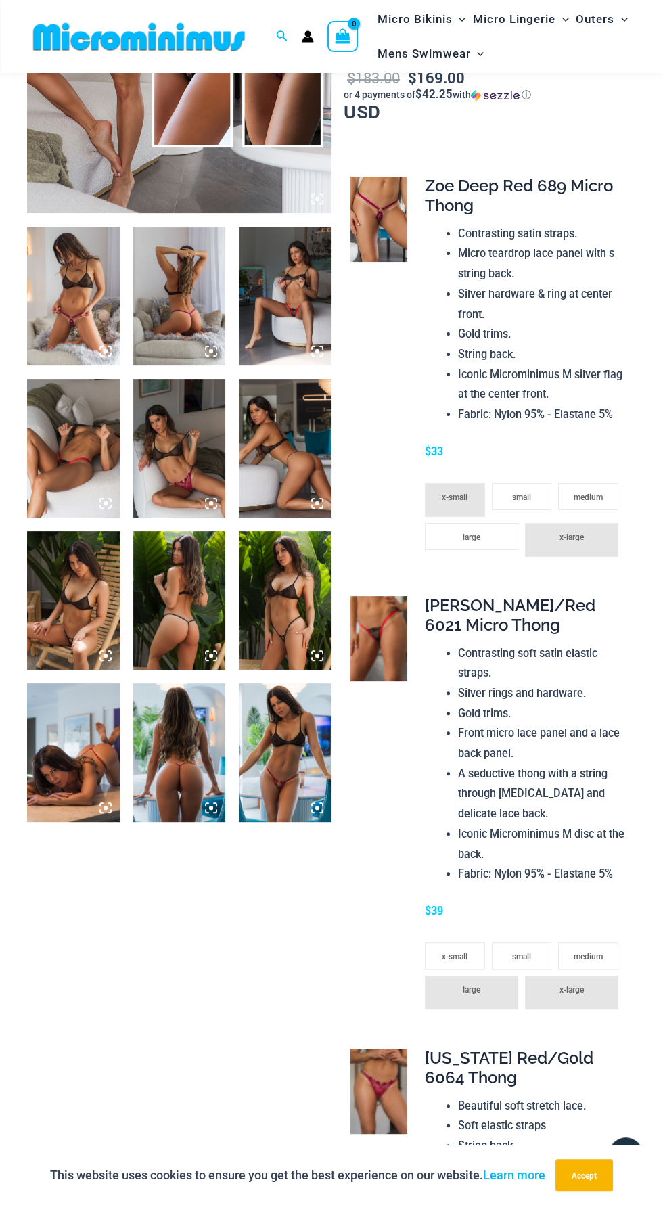
click at [284, 761] on img at bounding box center [285, 752] width 93 height 139
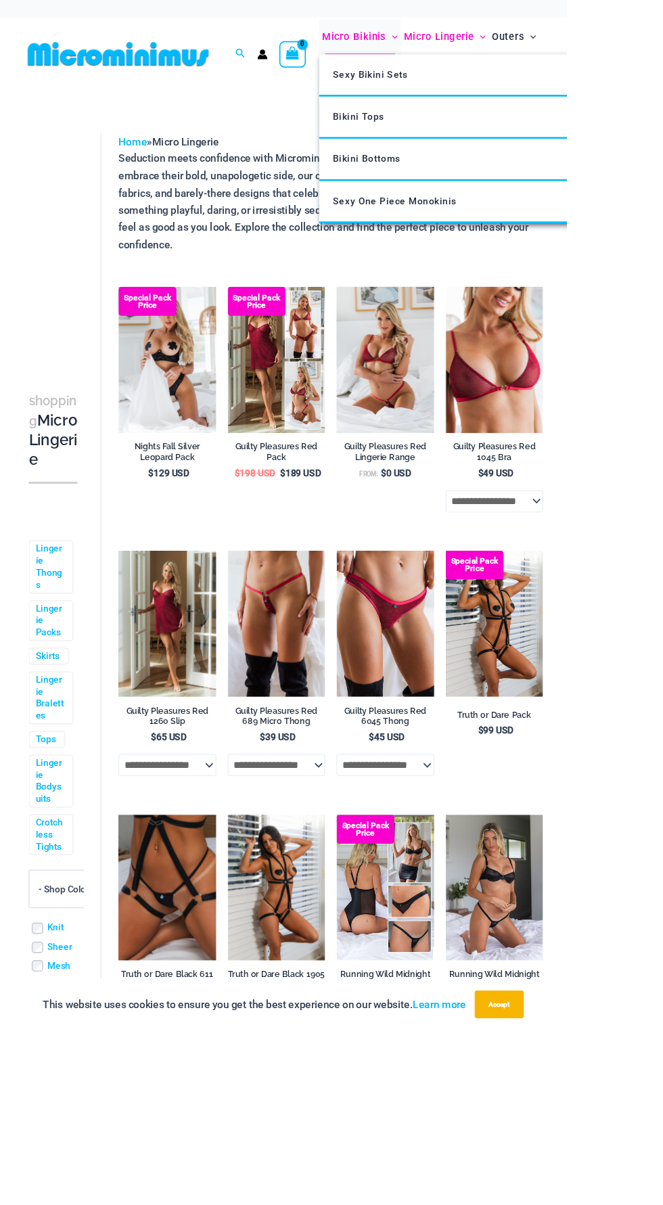
click at [462, 43] on icon "Menu Toggle" at bounding box center [462, 43] width 7 height 7
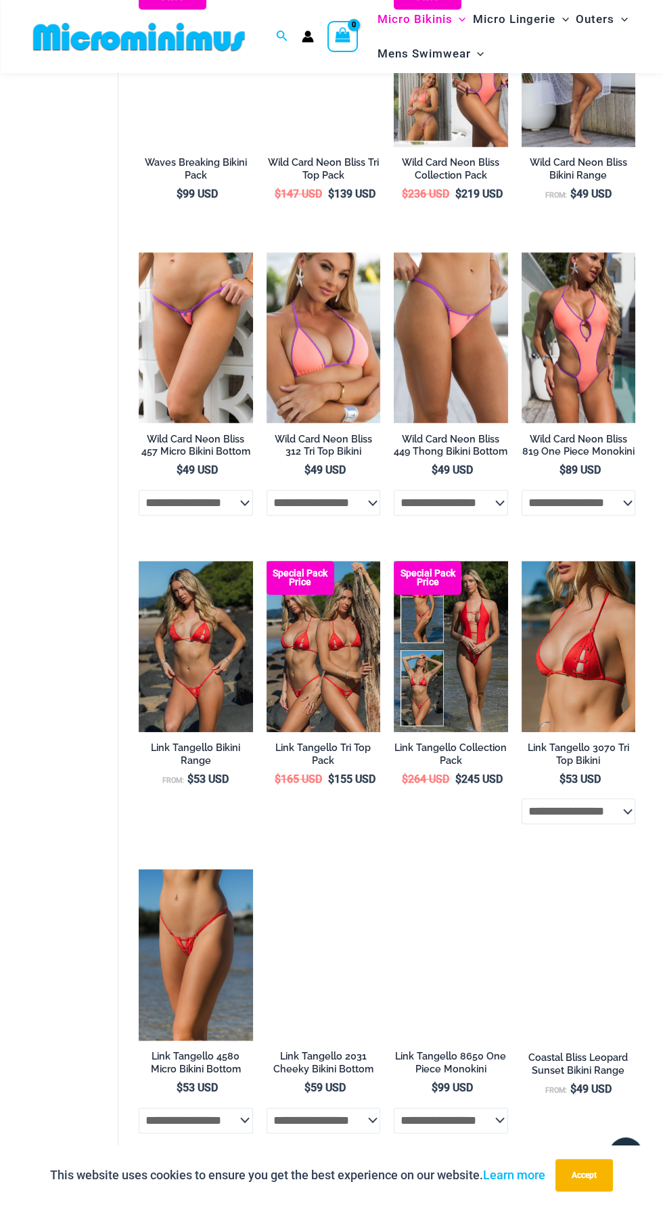
scroll to position [2226, 0]
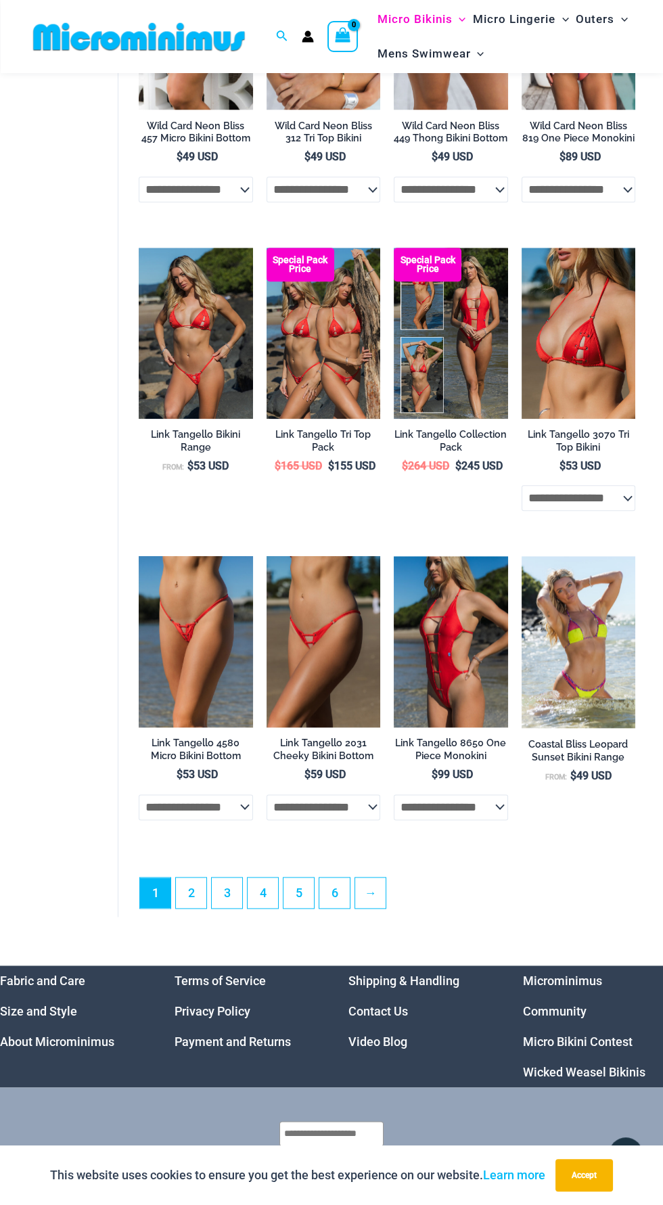
click at [628, 1049] on link "Micro Bikini Contest" at bounding box center [578, 1042] width 110 height 14
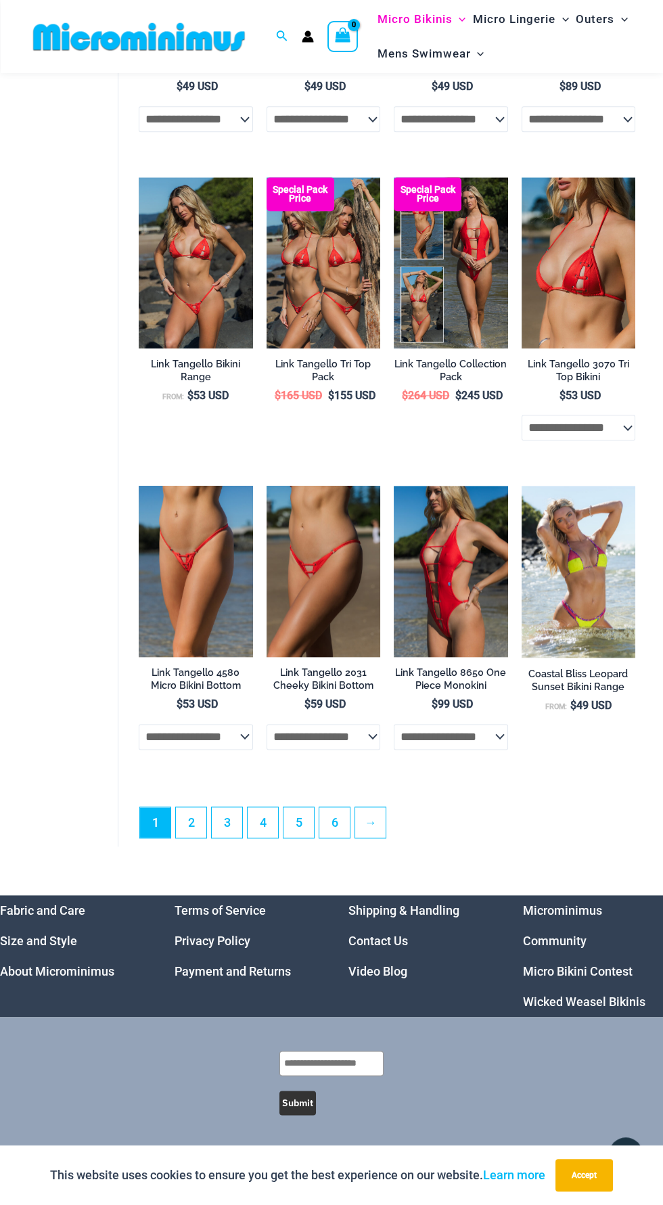
scroll to position [2318, 0]
